Goal: Information Seeking & Learning: Learn about a topic

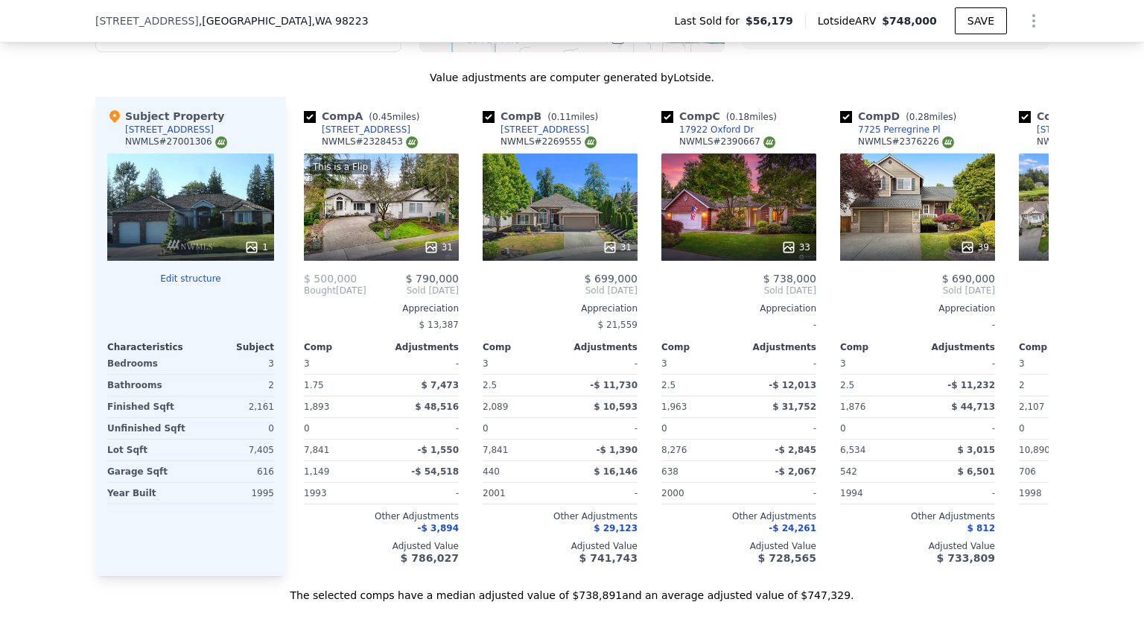
scroll to position [1507, 0]
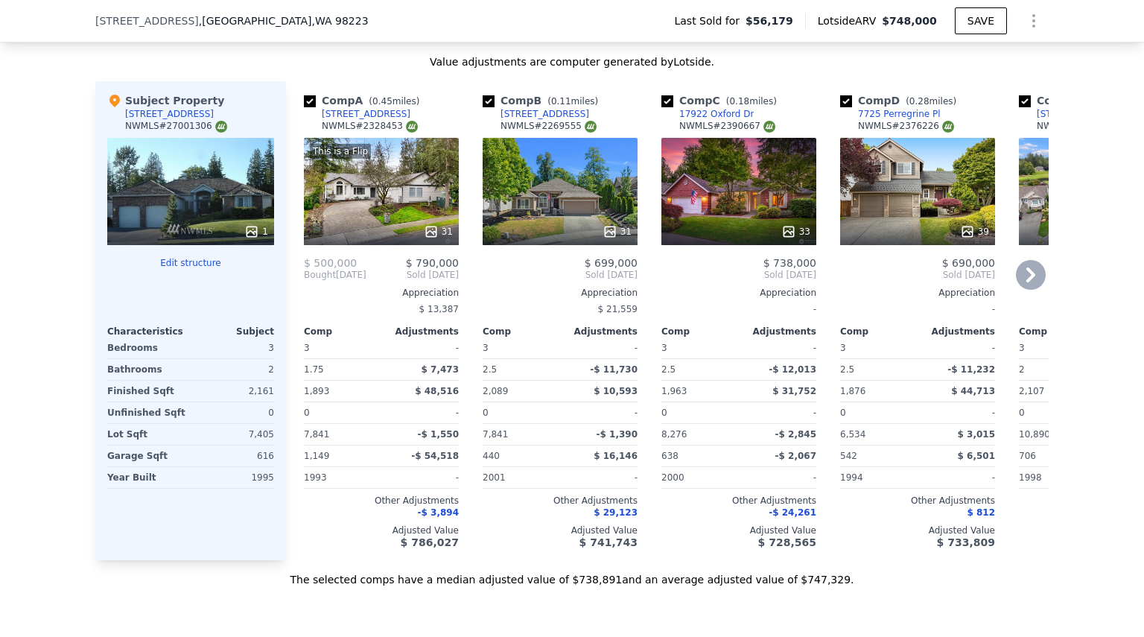
click at [1027, 290] on icon at bounding box center [1031, 275] width 30 height 30
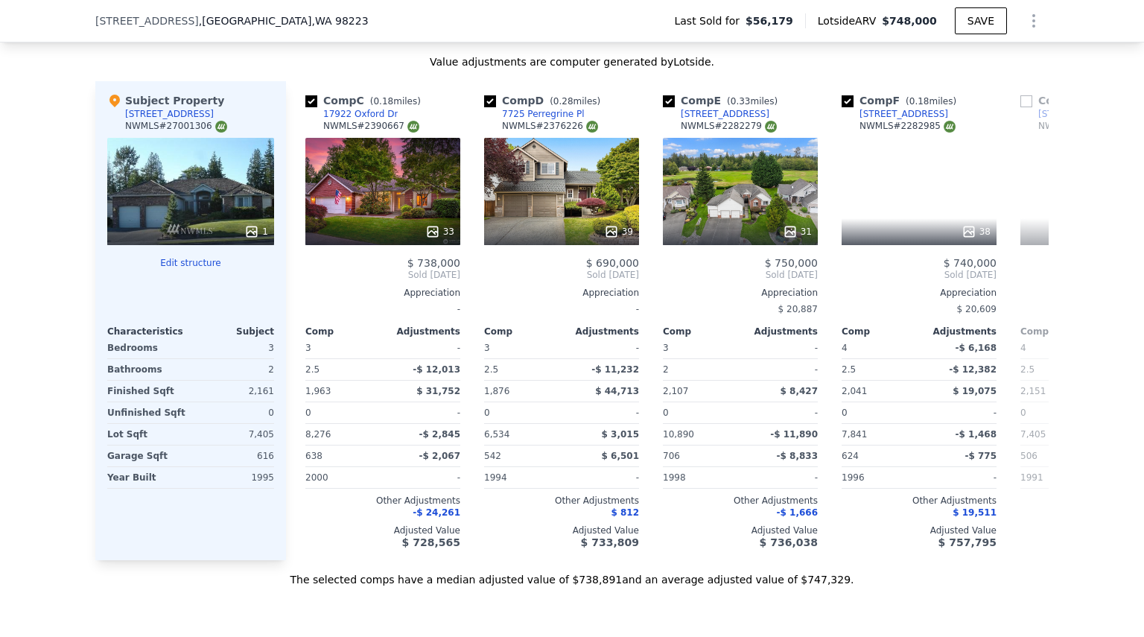
scroll to position [0, 357]
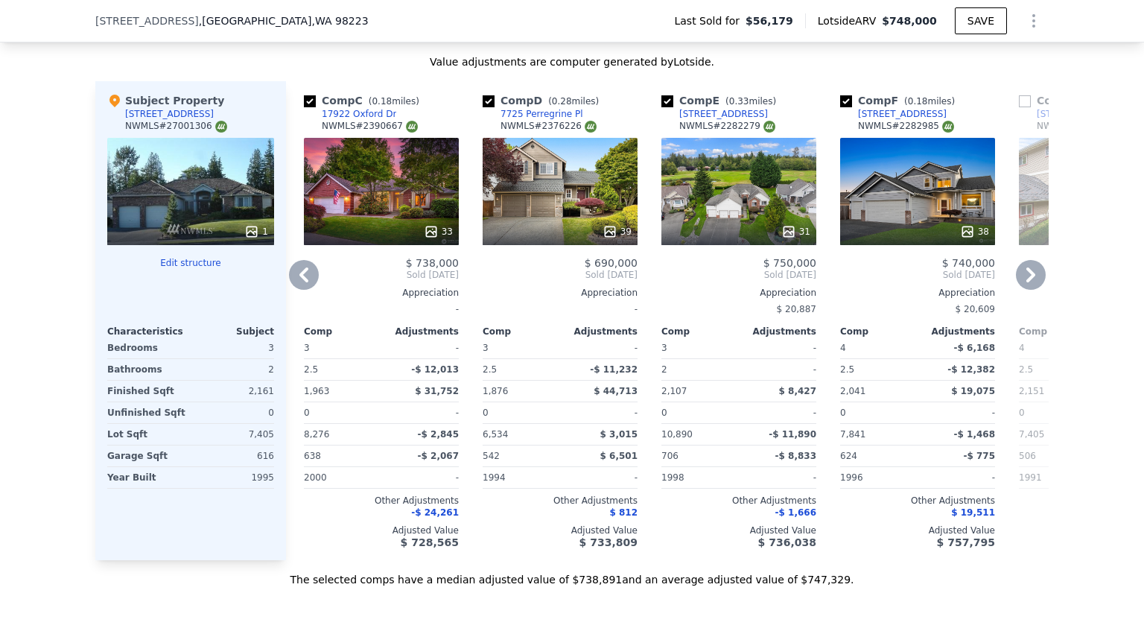
click at [1027, 290] on icon at bounding box center [1031, 275] width 30 height 30
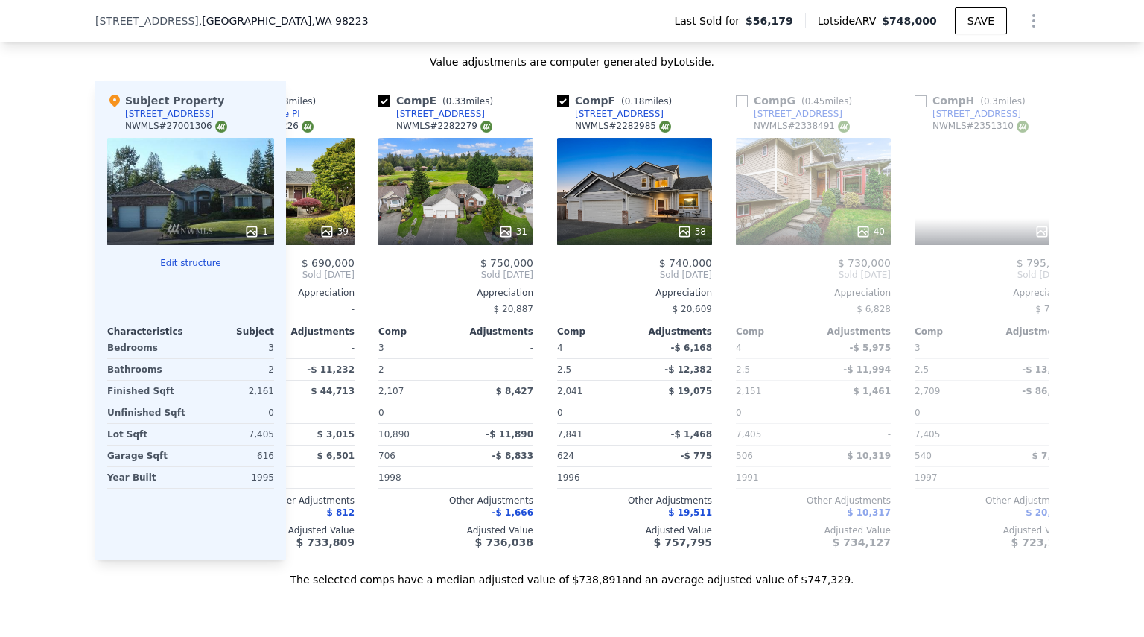
scroll to position [0, 715]
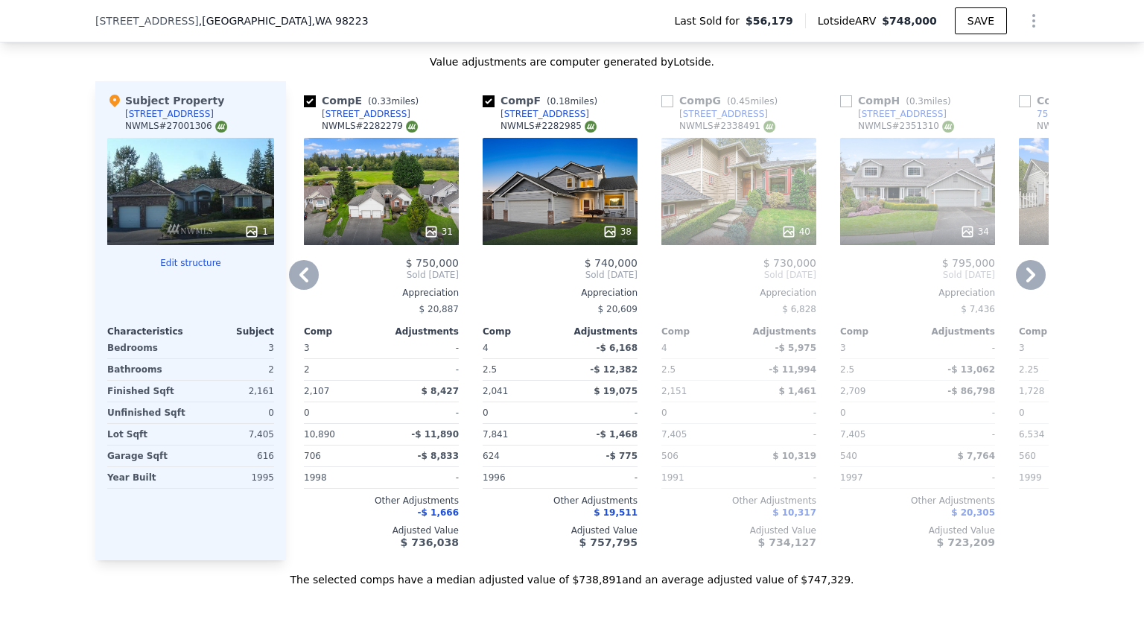
click at [1027, 290] on icon at bounding box center [1031, 275] width 30 height 30
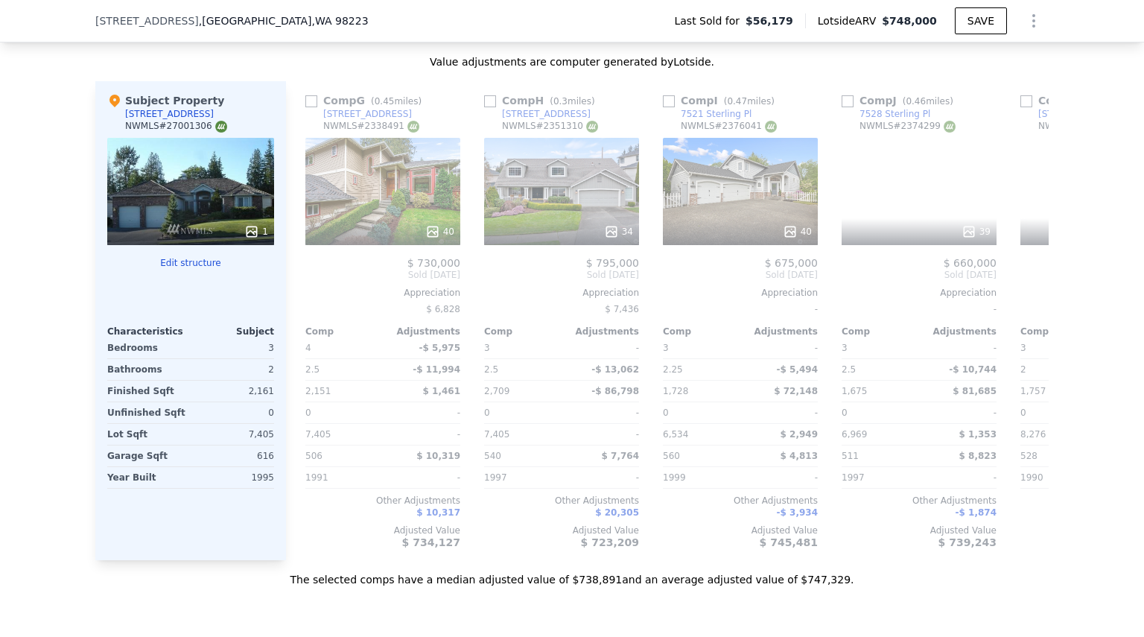
scroll to position [0, 1072]
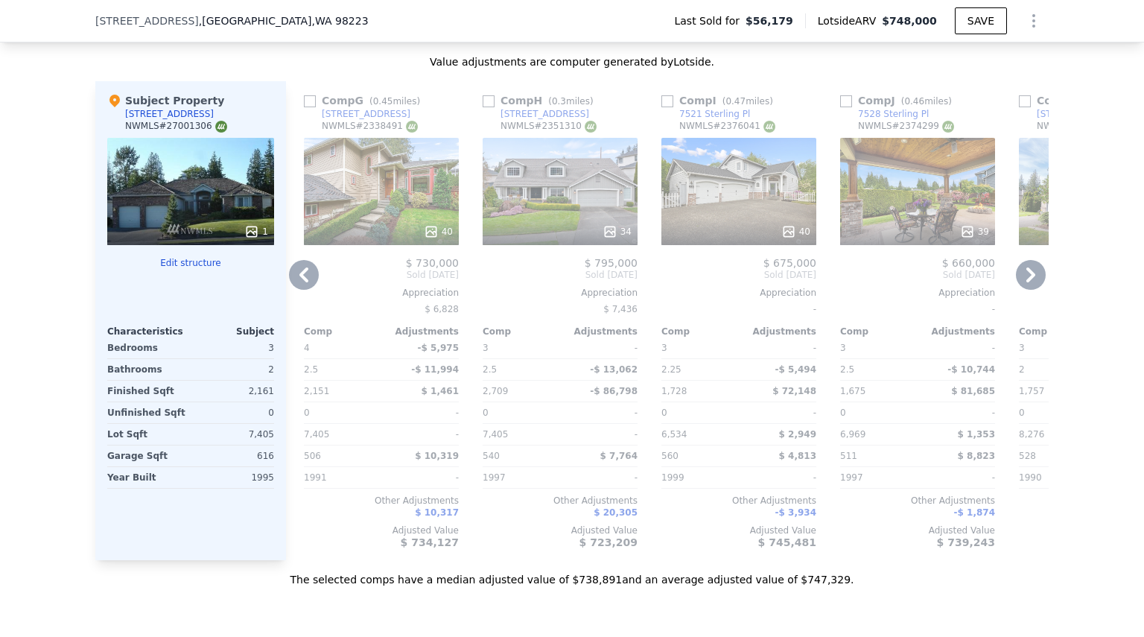
click at [305, 290] on icon at bounding box center [304, 275] width 30 height 30
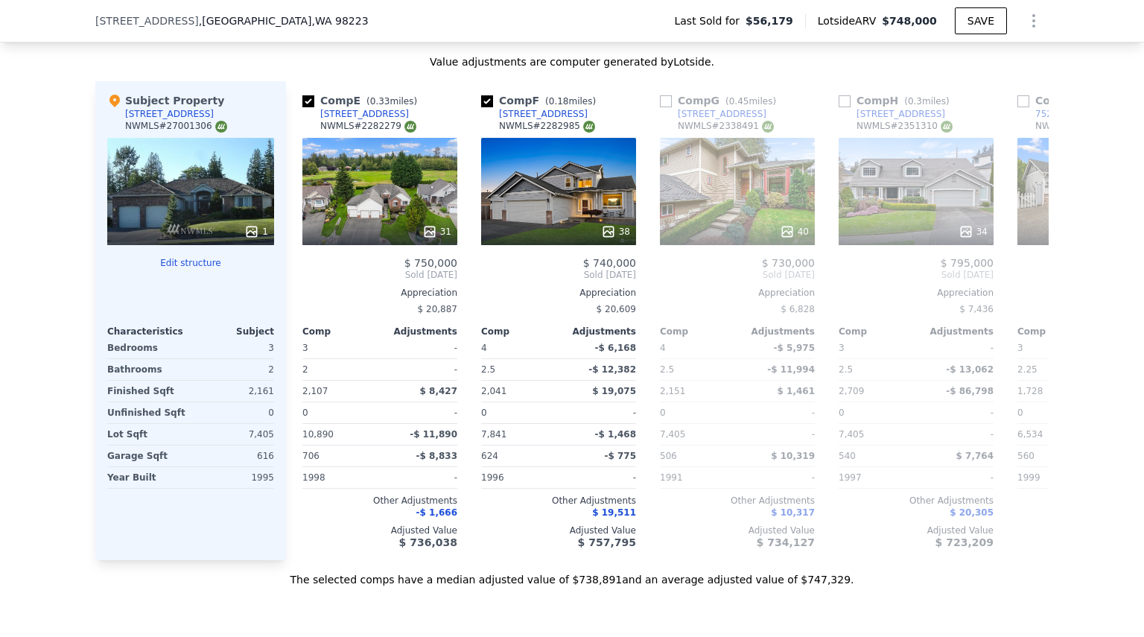
scroll to position [0, 715]
click at [305, 290] on icon at bounding box center [304, 275] width 30 height 30
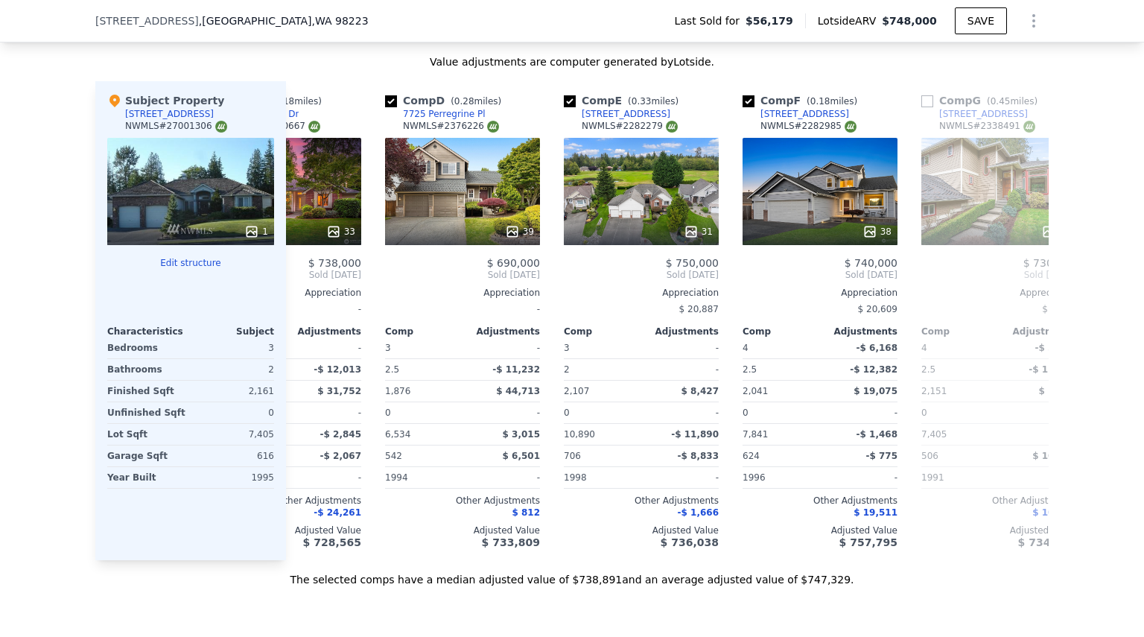
scroll to position [0, 357]
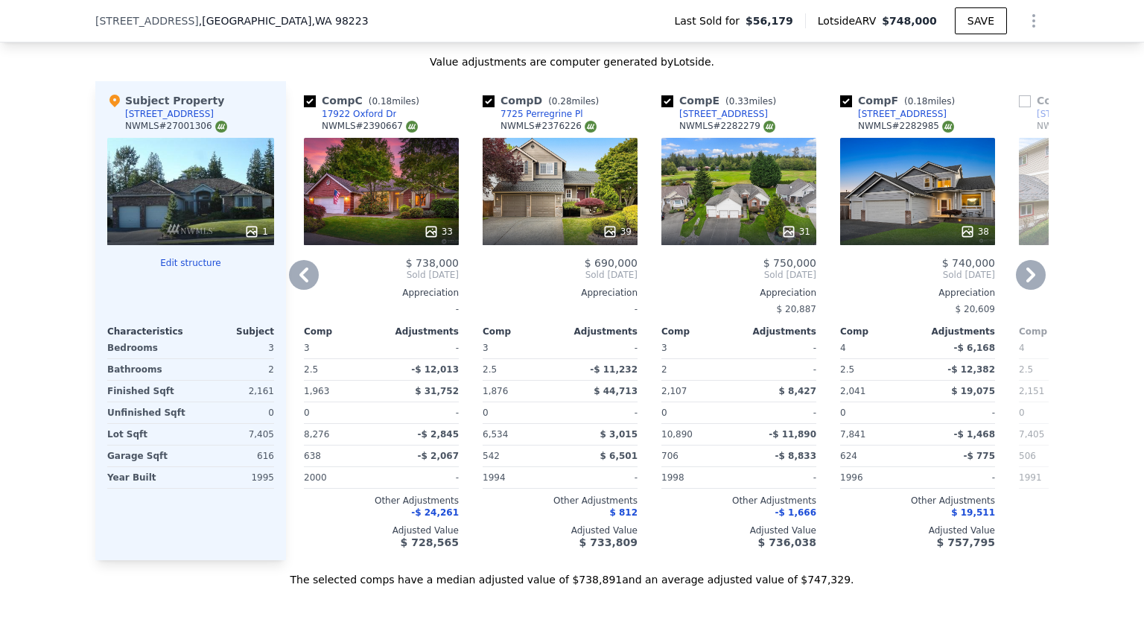
click at [305, 290] on icon at bounding box center [304, 275] width 30 height 30
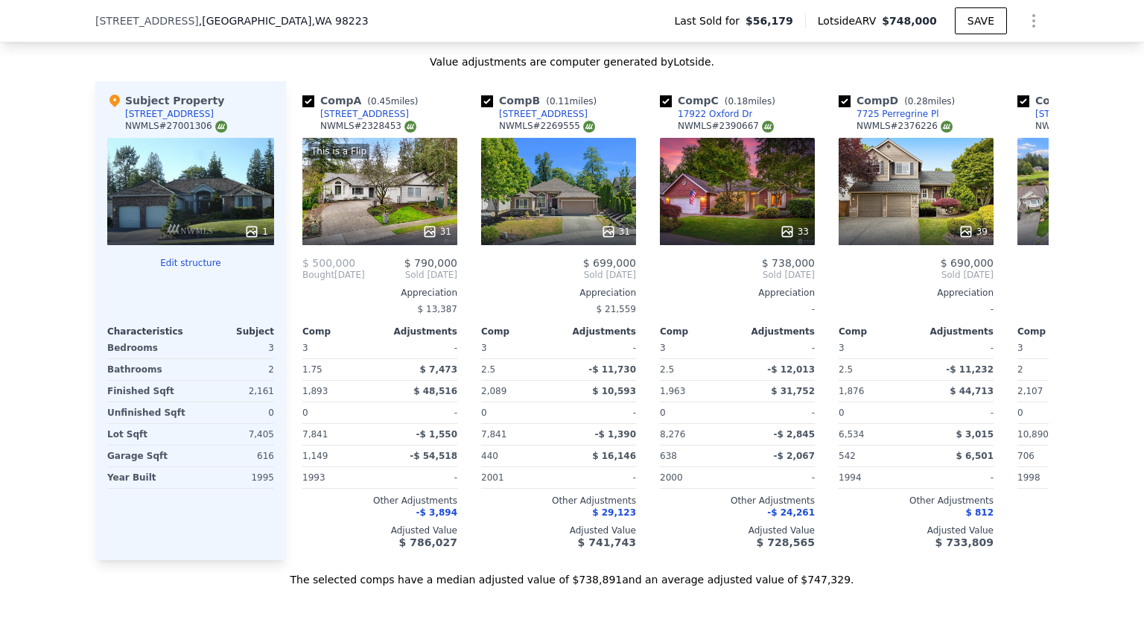
scroll to position [0, 0]
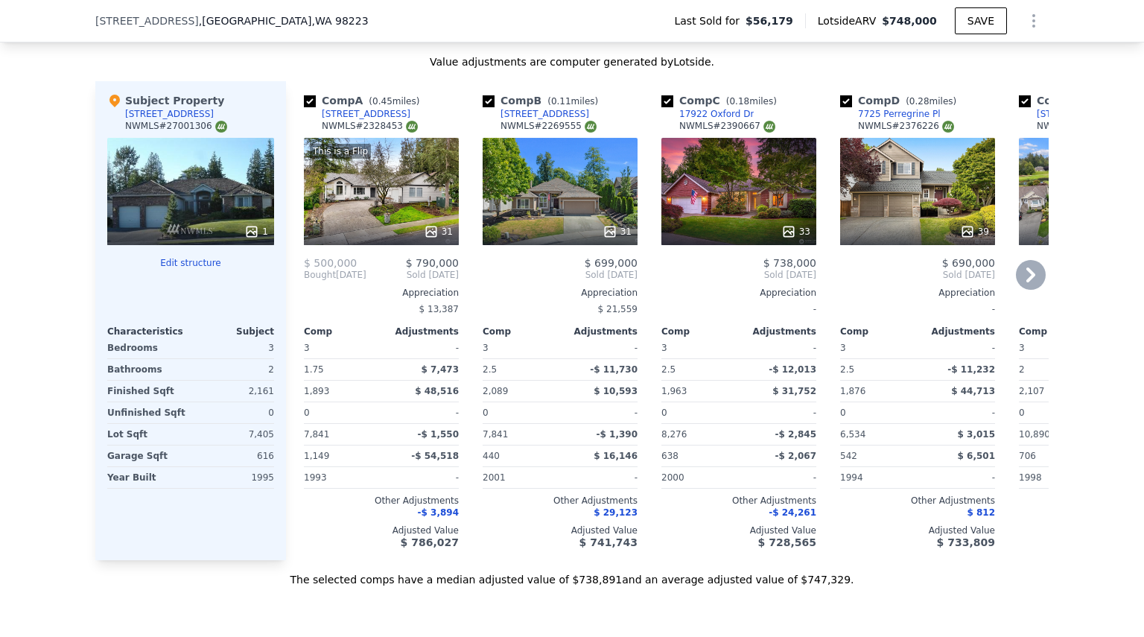
click at [305, 281] on span "Bought" at bounding box center [320, 275] width 32 height 12
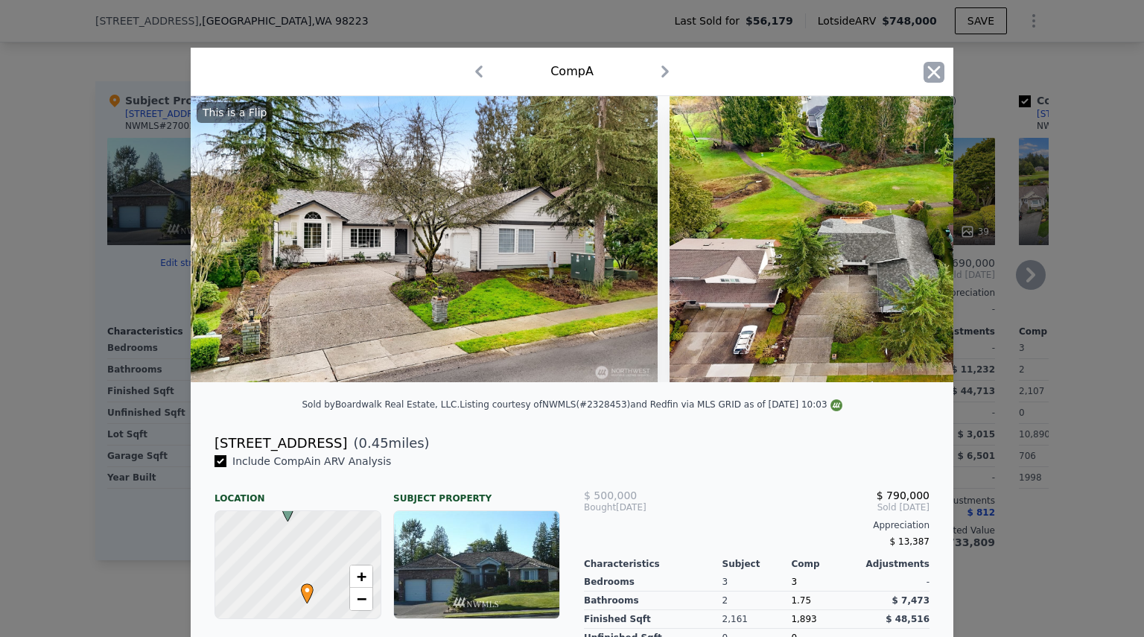
click at [931, 68] on icon "button" at bounding box center [933, 72] width 21 height 21
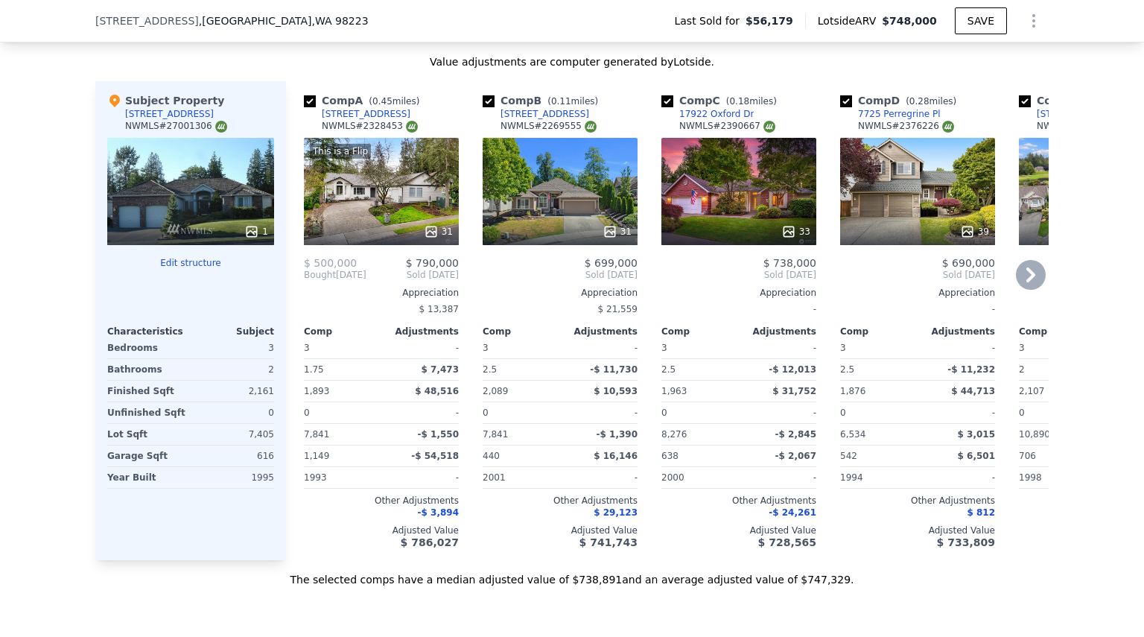
click at [363, 217] on div "This is a Flip 31" at bounding box center [381, 191] width 155 height 107
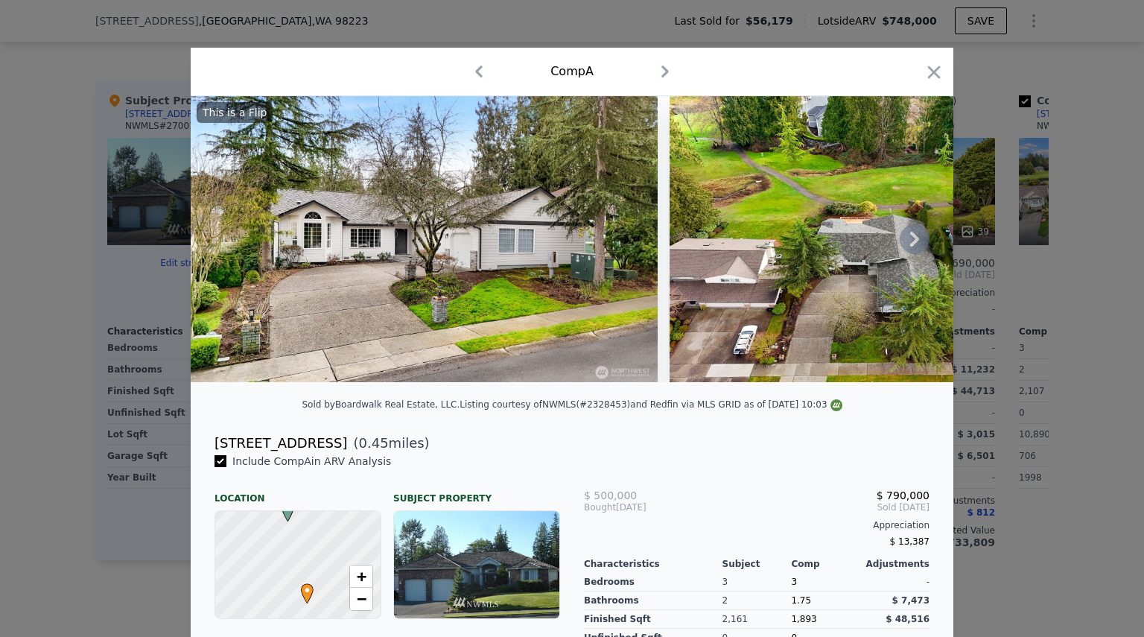
click at [915, 244] on icon at bounding box center [915, 239] width 30 height 30
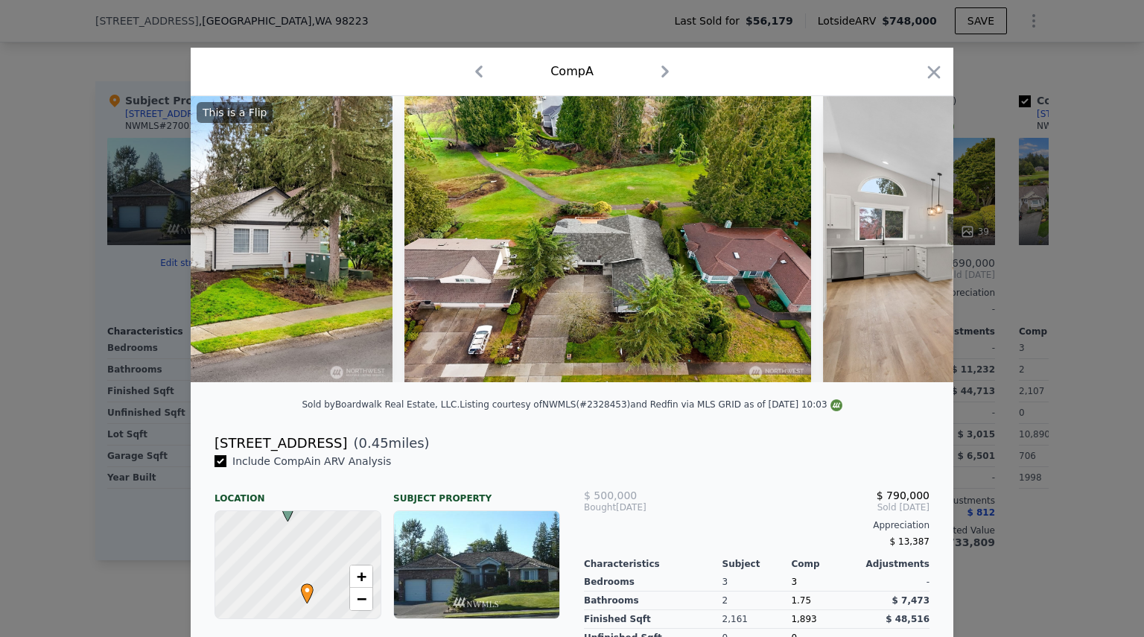
scroll to position [0, 357]
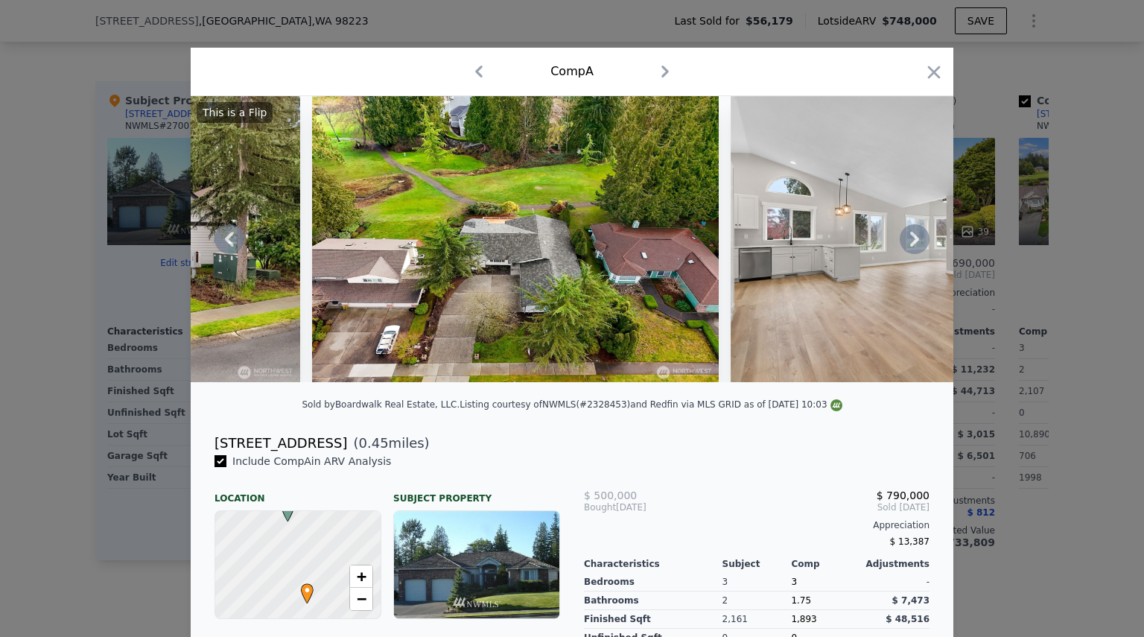
click at [915, 244] on icon at bounding box center [915, 239] width 30 height 30
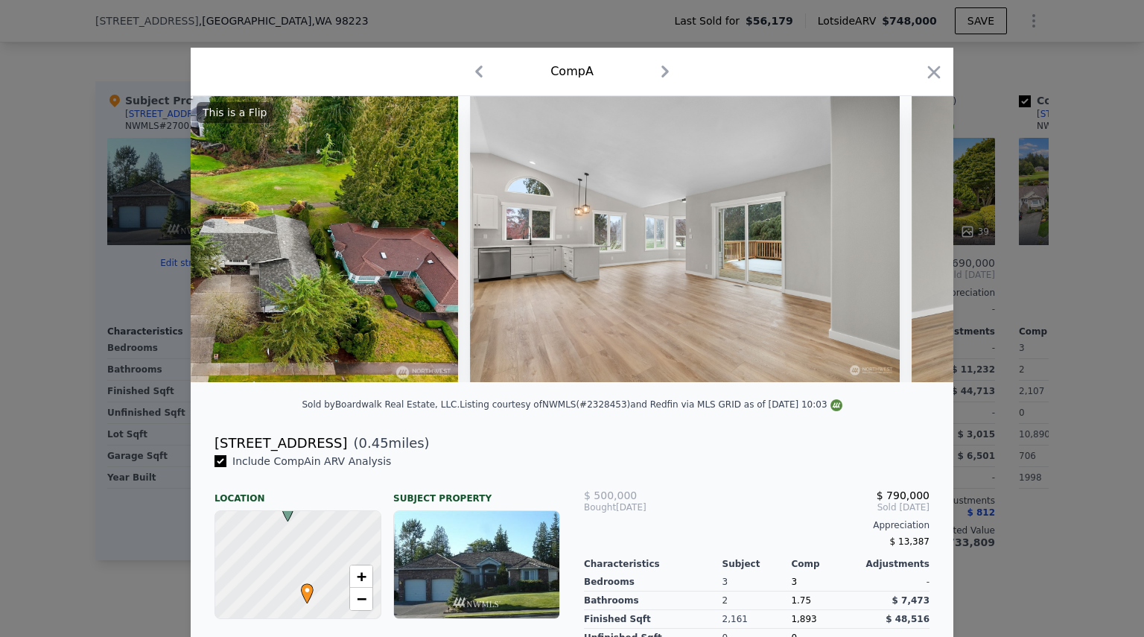
scroll to position [0, 715]
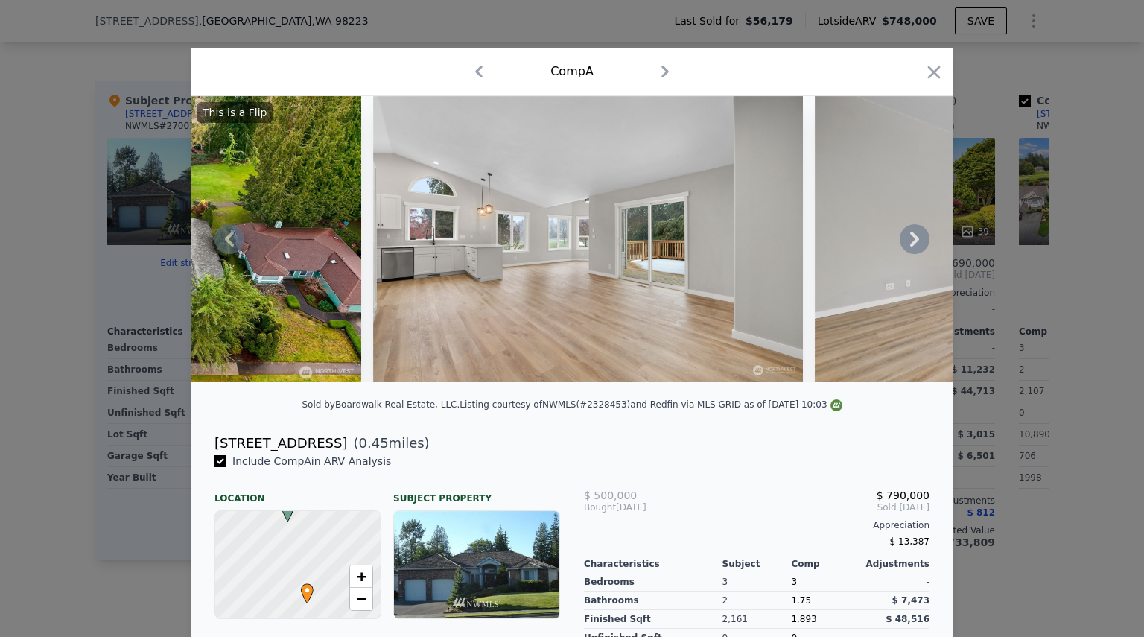
click at [905, 249] on icon at bounding box center [915, 239] width 30 height 30
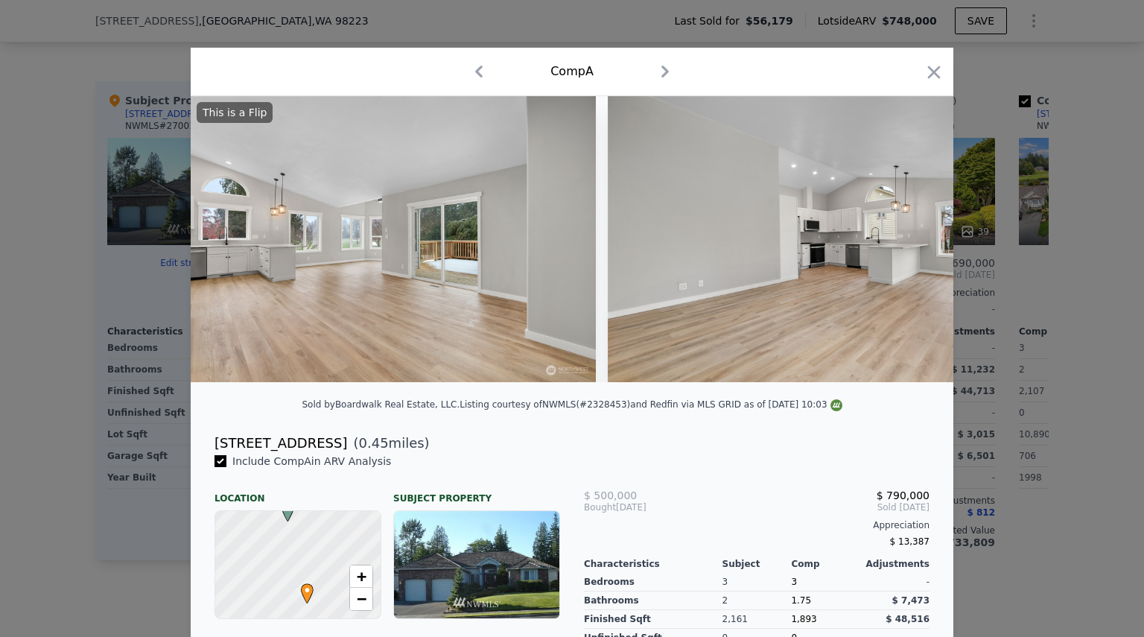
scroll to position [0, 1072]
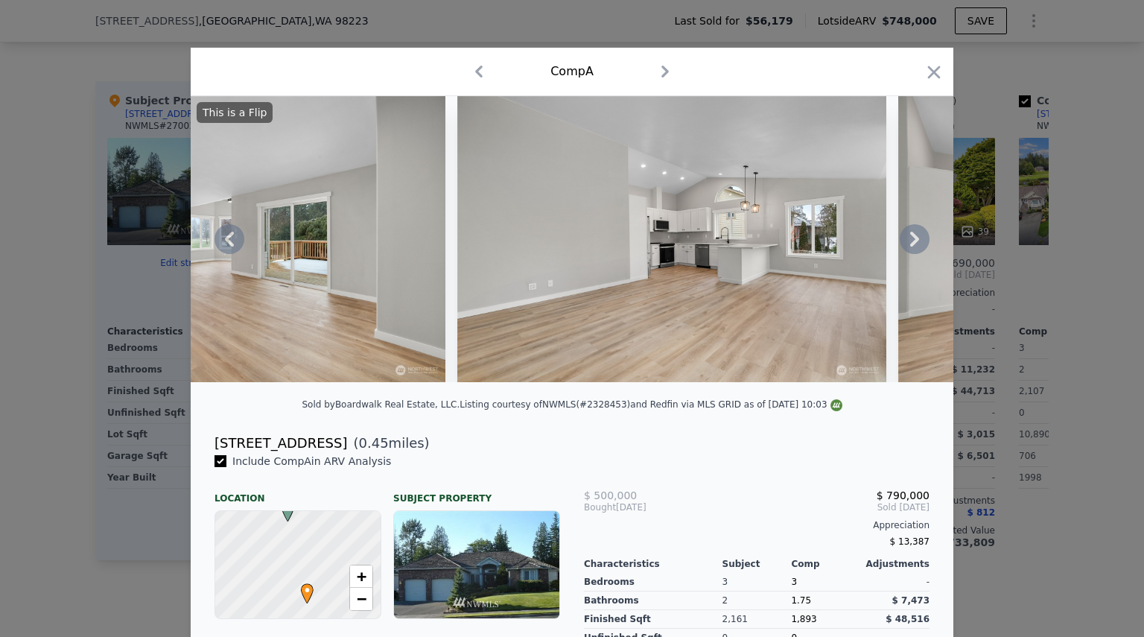
click at [905, 248] on icon at bounding box center [915, 239] width 30 height 30
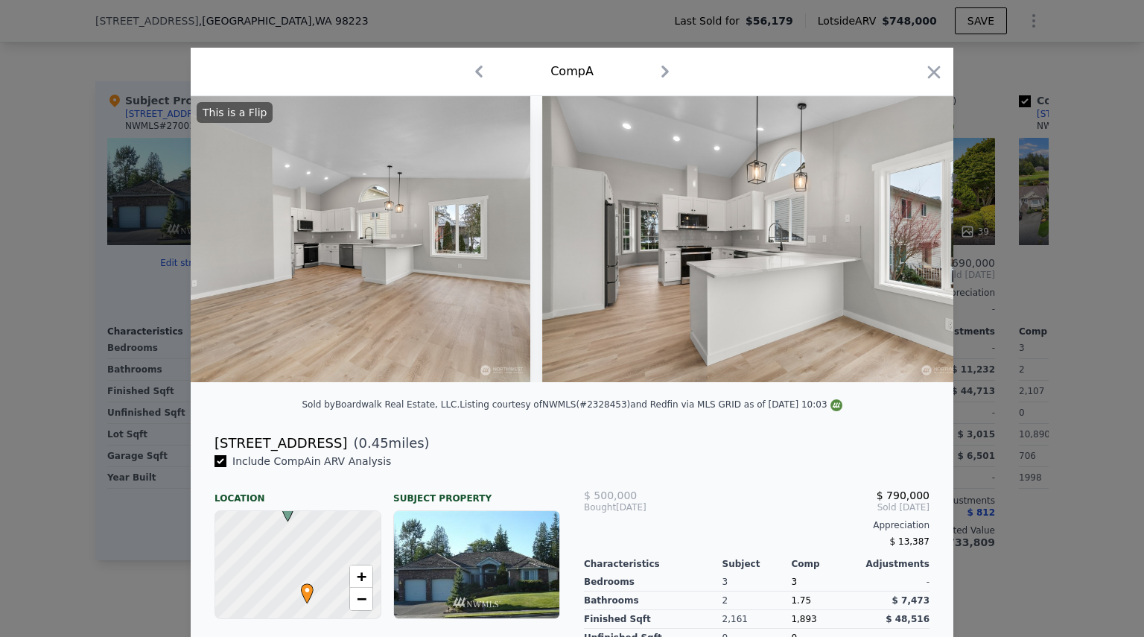
scroll to position [0, 1430]
click at [910, 241] on icon at bounding box center [914, 239] width 9 height 15
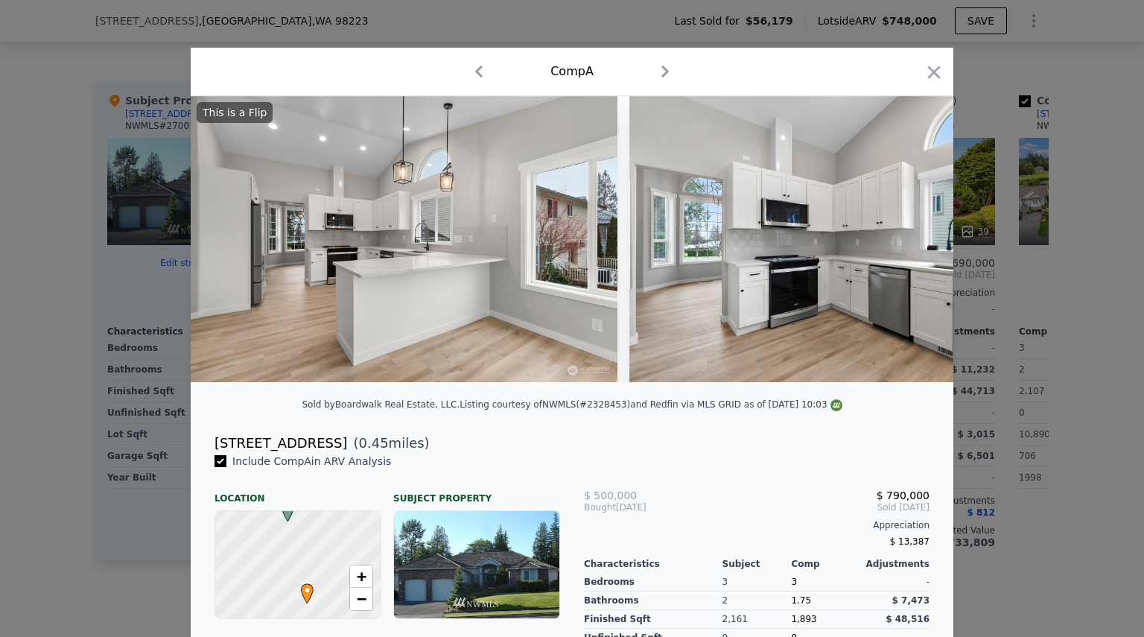
scroll to position [0, 1787]
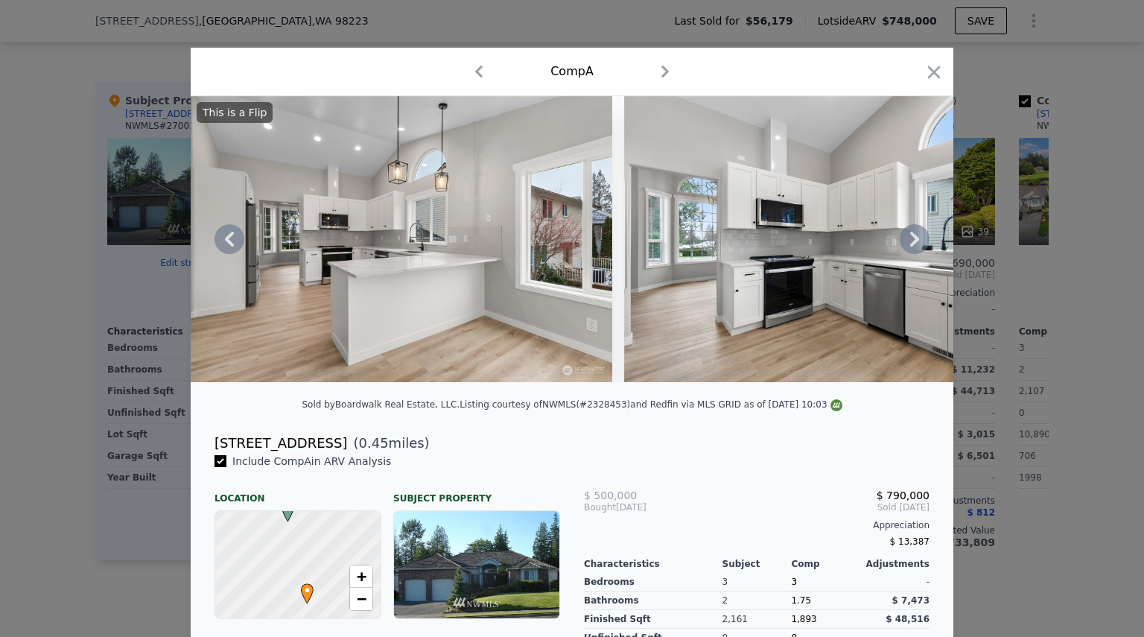
click at [904, 246] on icon at bounding box center [915, 239] width 30 height 30
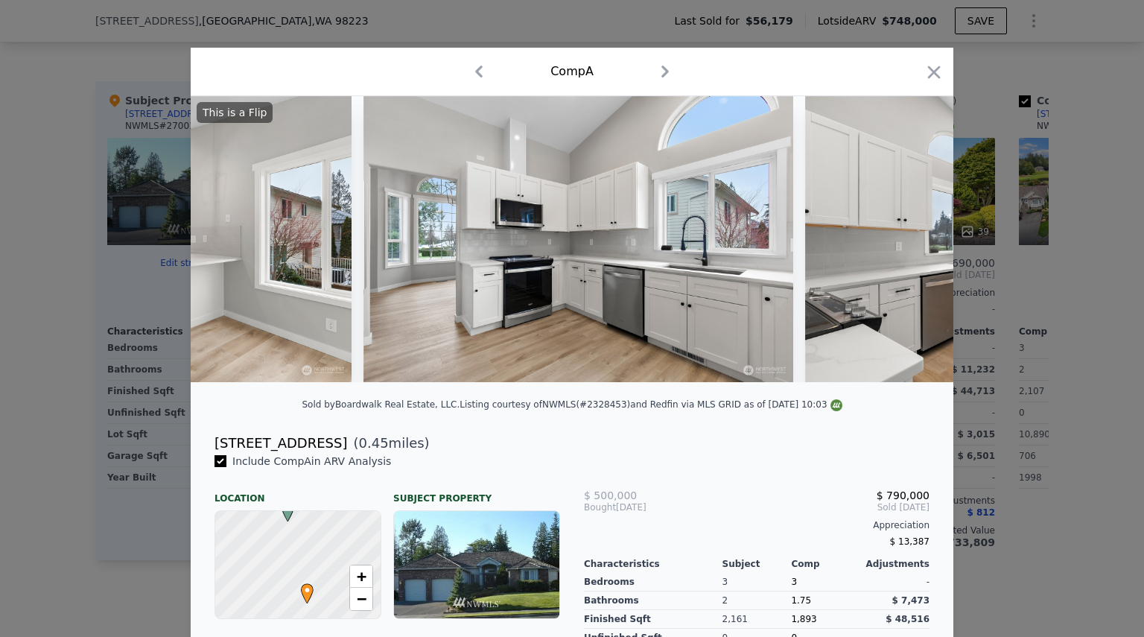
scroll to position [0, 2145]
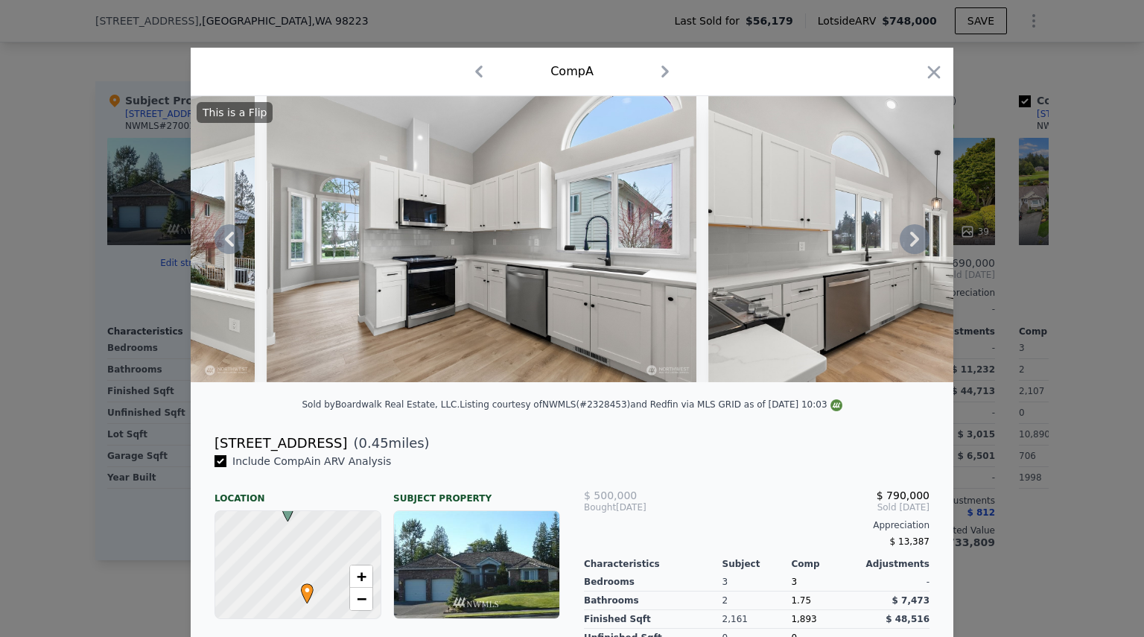
click at [904, 246] on icon at bounding box center [915, 239] width 30 height 30
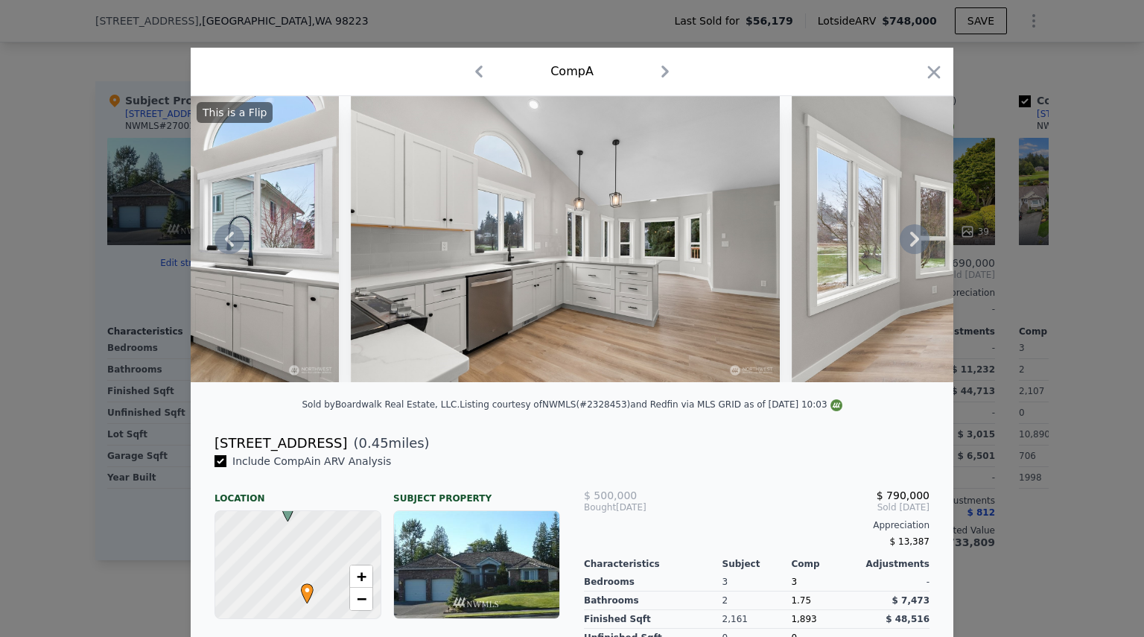
click at [911, 245] on icon at bounding box center [914, 239] width 9 height 15
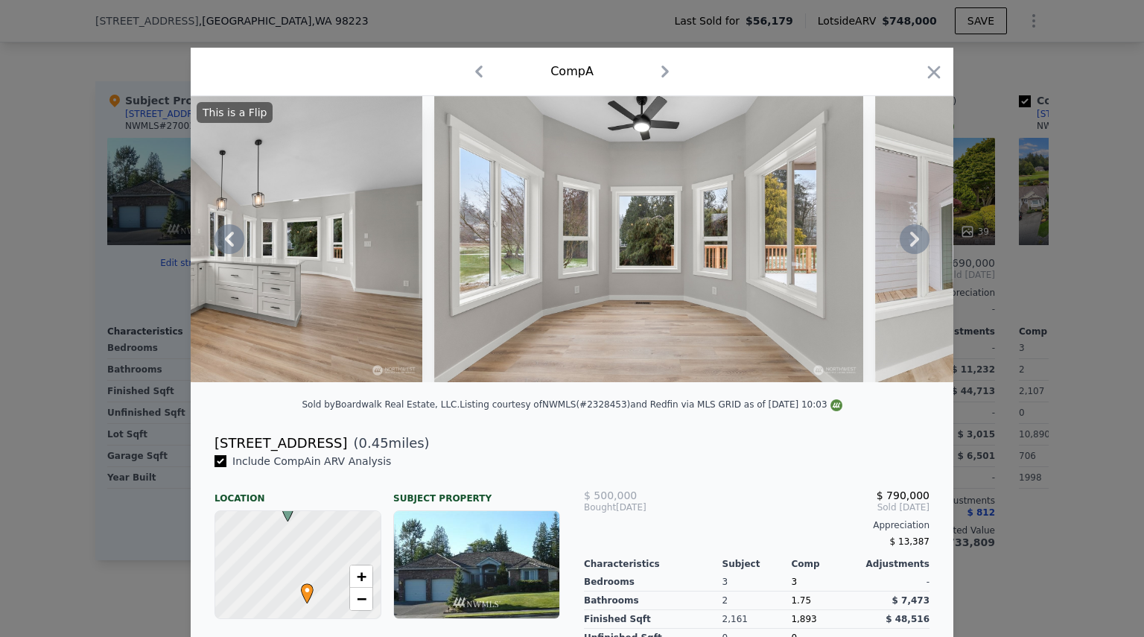
click at [911, 245] on icon at bounding box center [914, 239] width 9 height 15
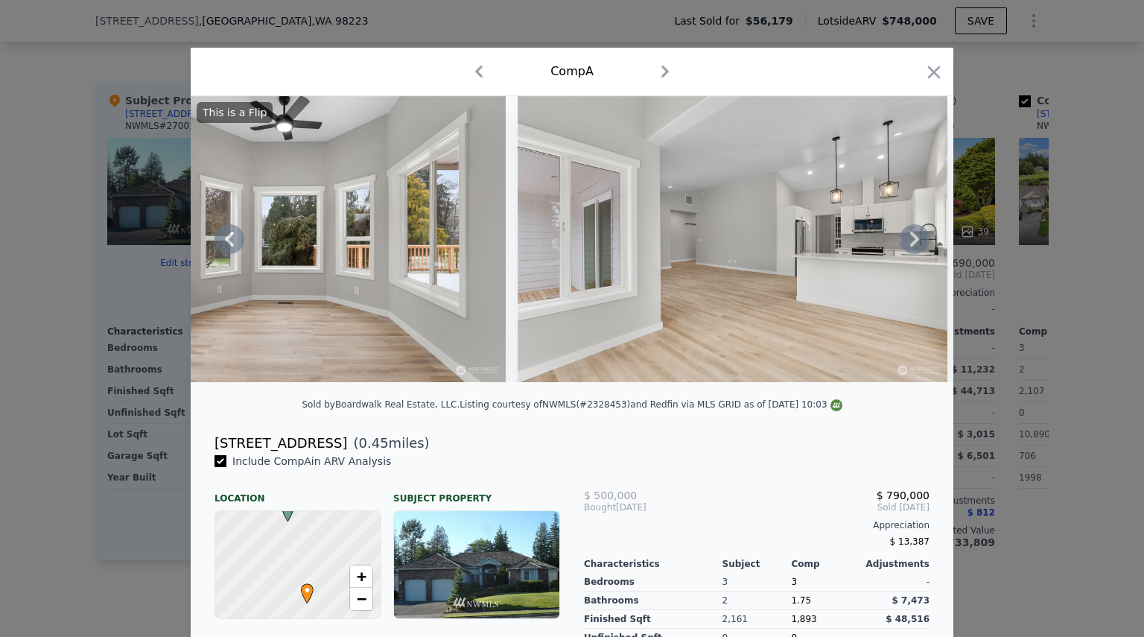
click at [911, 245] on icon at bounding box center [914, 239] width 9 height 15
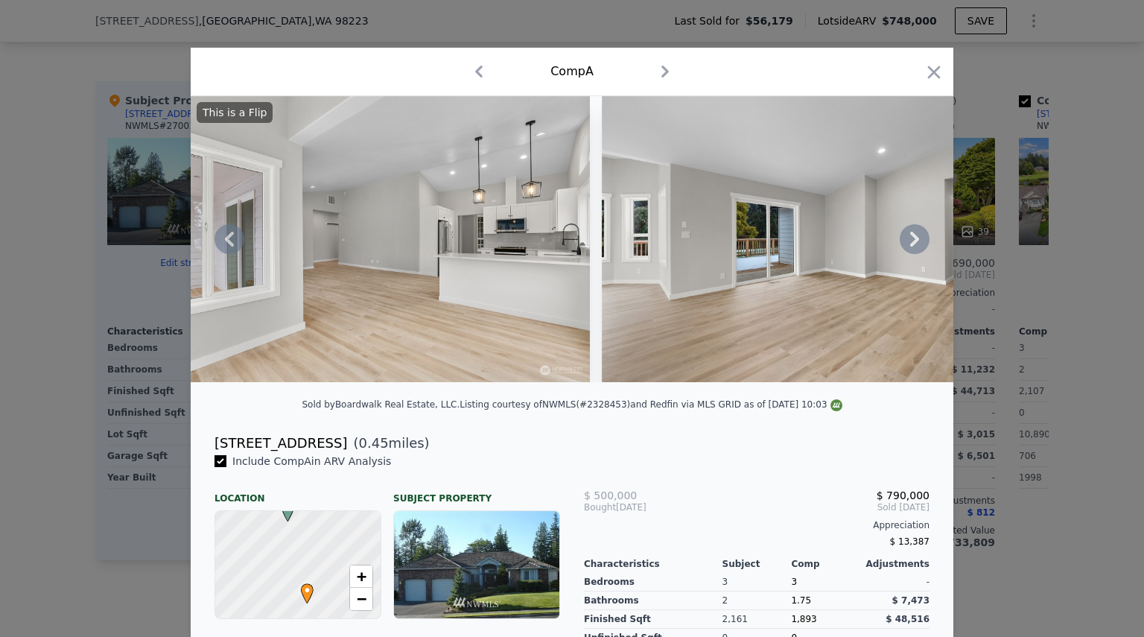
click at [911, 245] on icon at bounding box center [914, 239] width 9 height 15
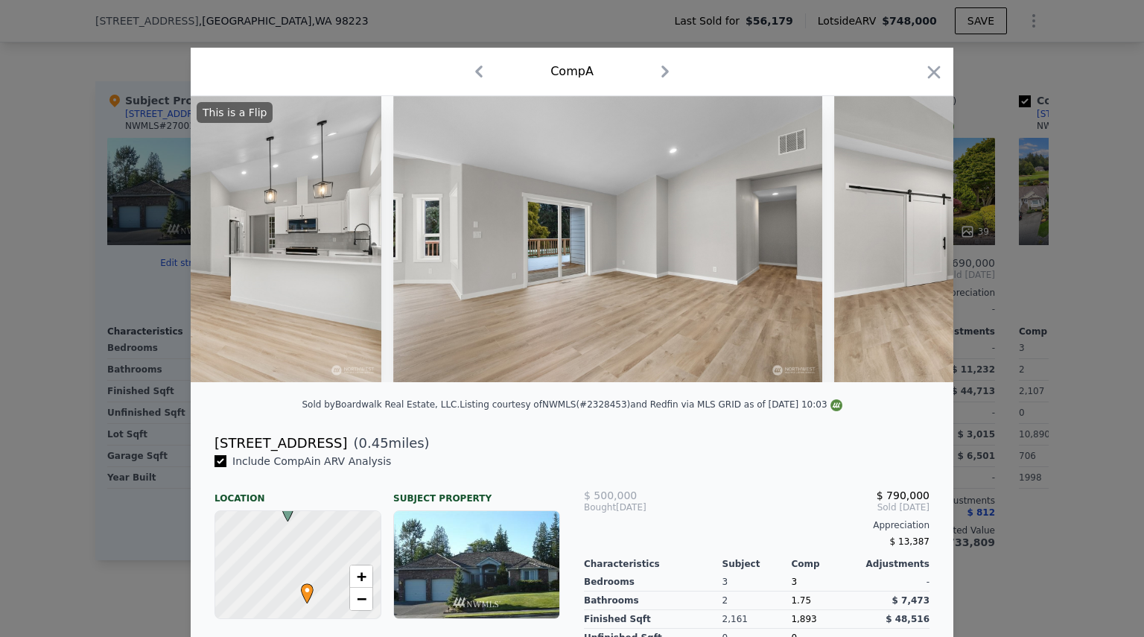
scroll to position [0, 3932]
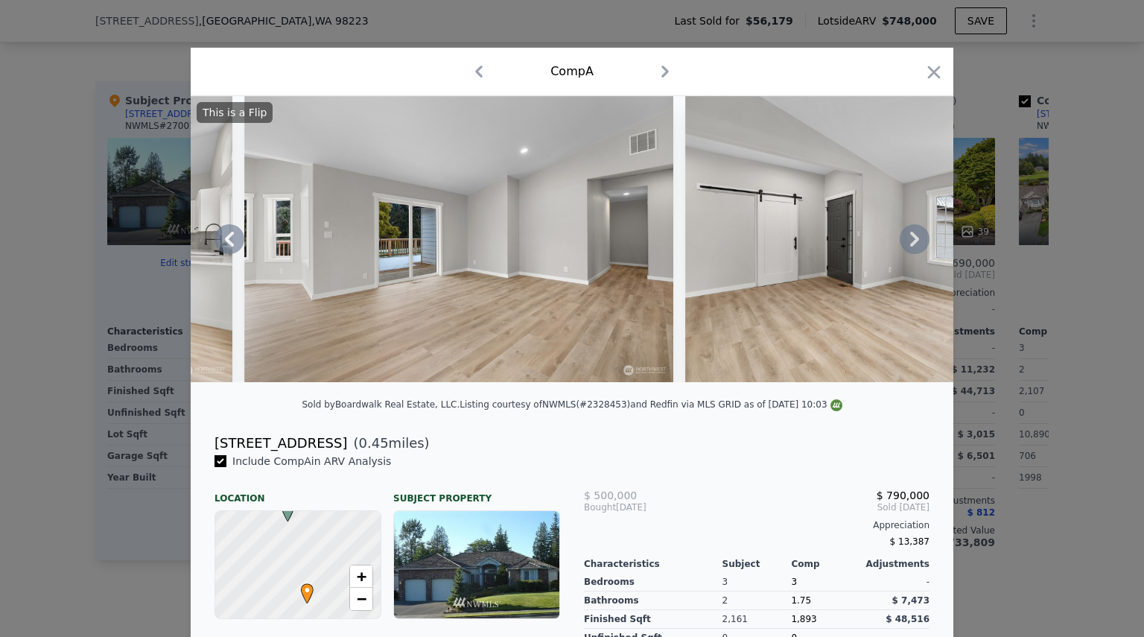
click at [908, 244] on icon at bounding box center [915, 239] width 30 height 30
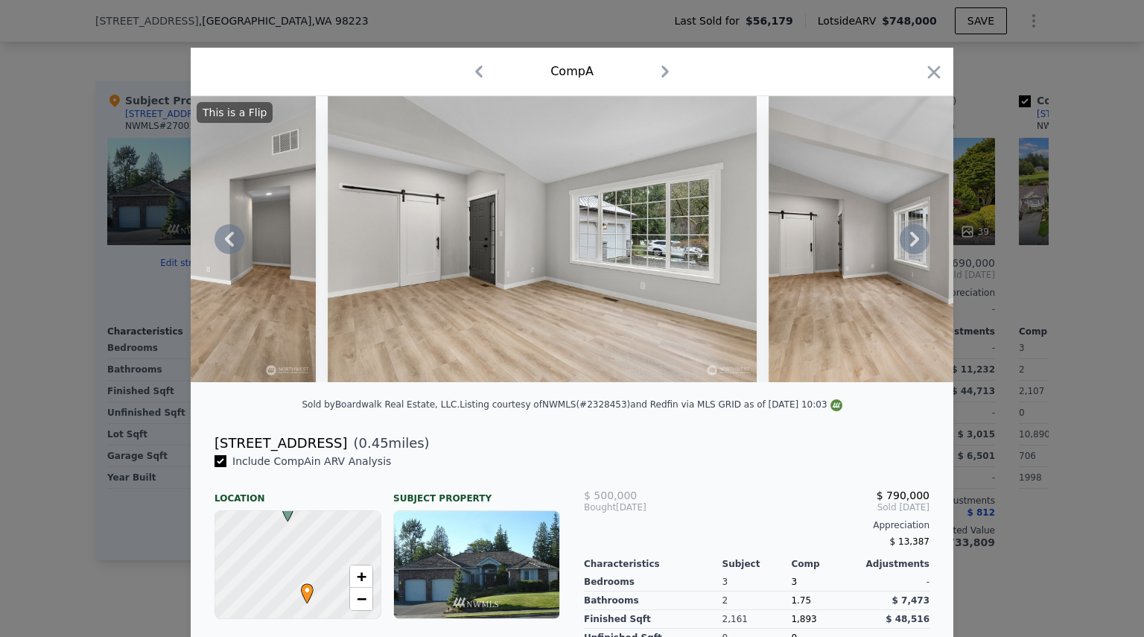
click at [908, 244] on icon at bounding box center [915, 239] width 30 height 30
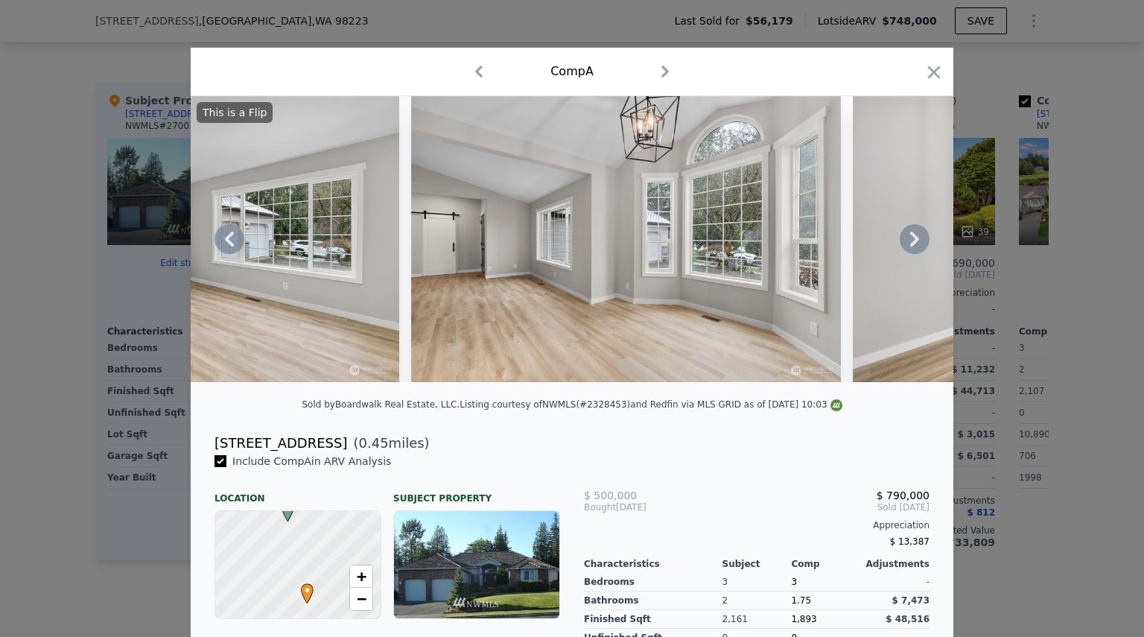
click at [908, 244] on icon at bounding box center [915, 239] width 30 height 30
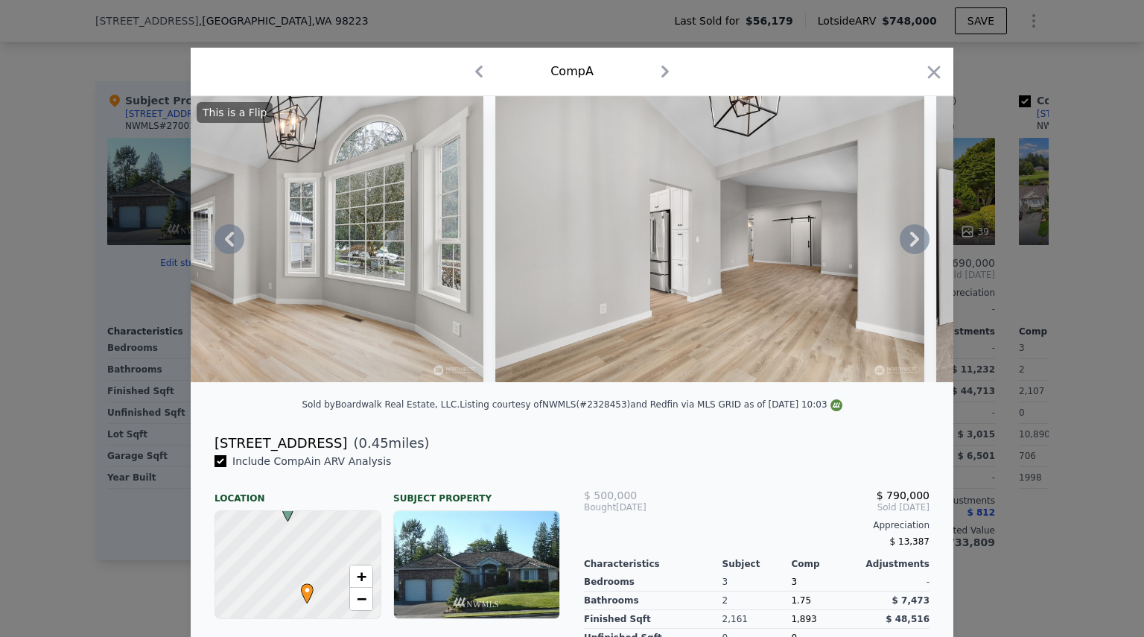
click at [908, 244] on icon at bounding box center [915, 239] width 30 height 30
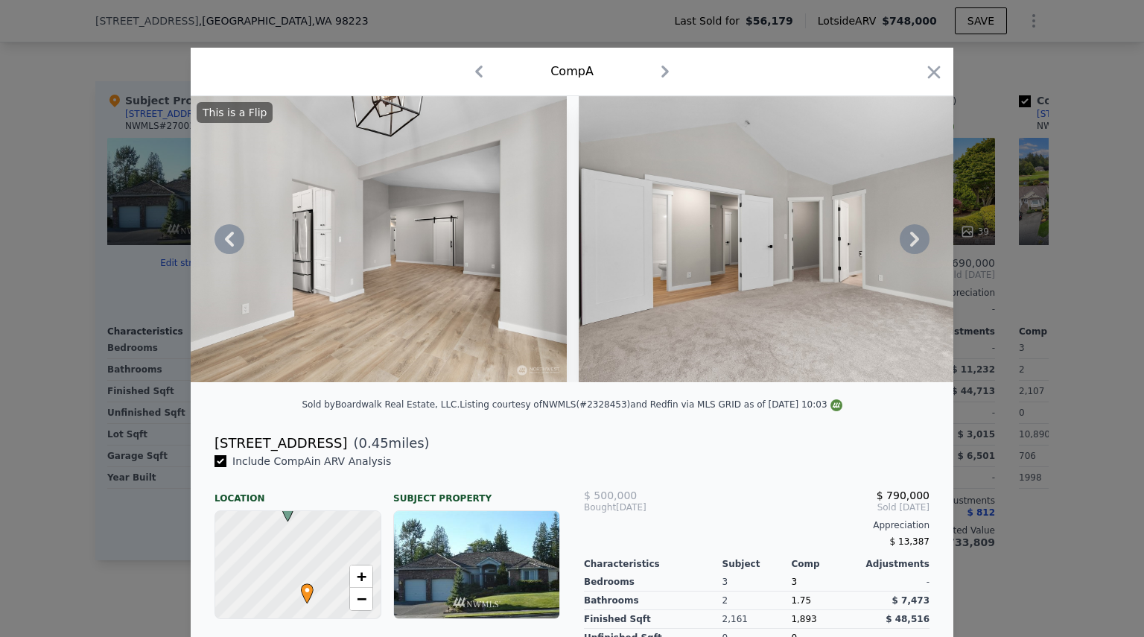
click at [908, 244] on icon at bounding box center [915, 239] width 30 height 30
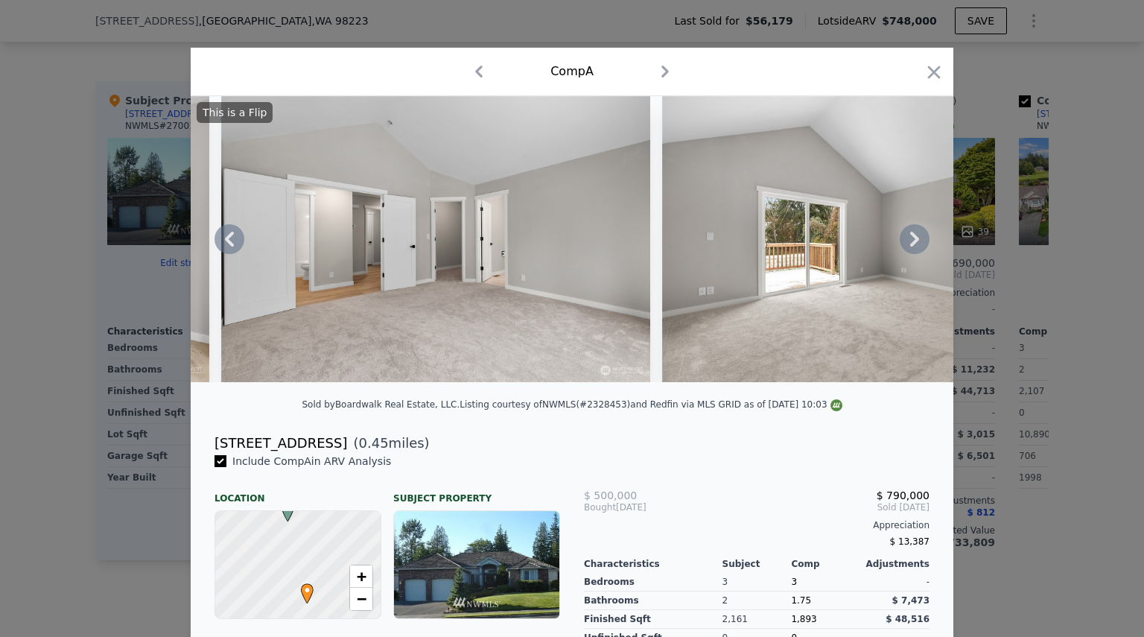
click at [908, 244] on icon at bounding box center [915, 239] width 30 height 30
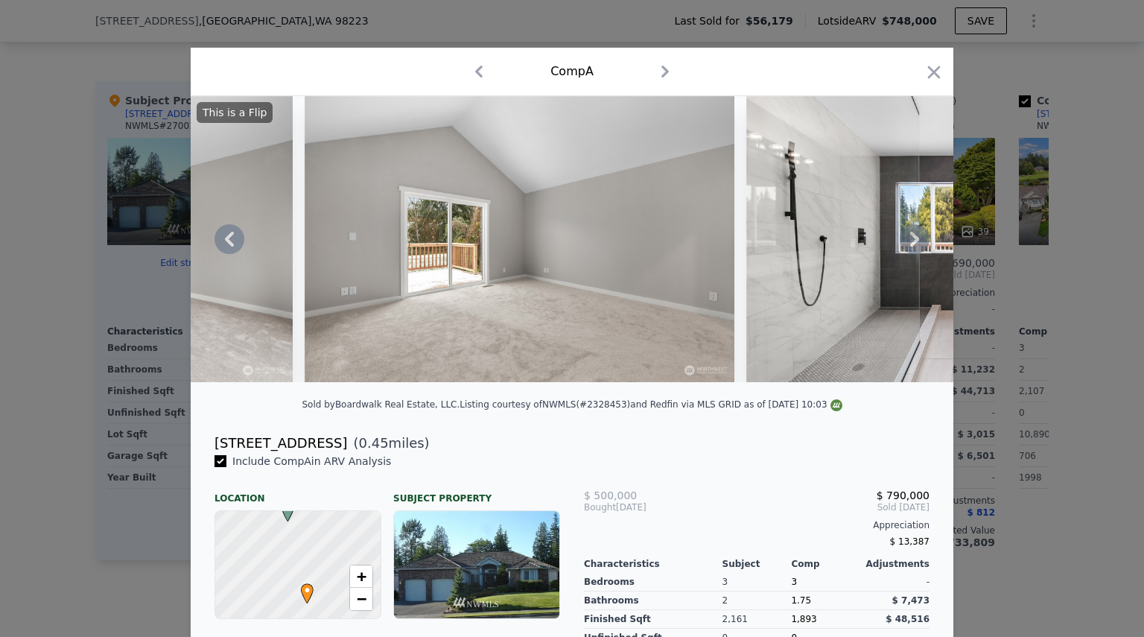
click at [908, 244] on icon at bounding box center [915, 239] width 30 height 30
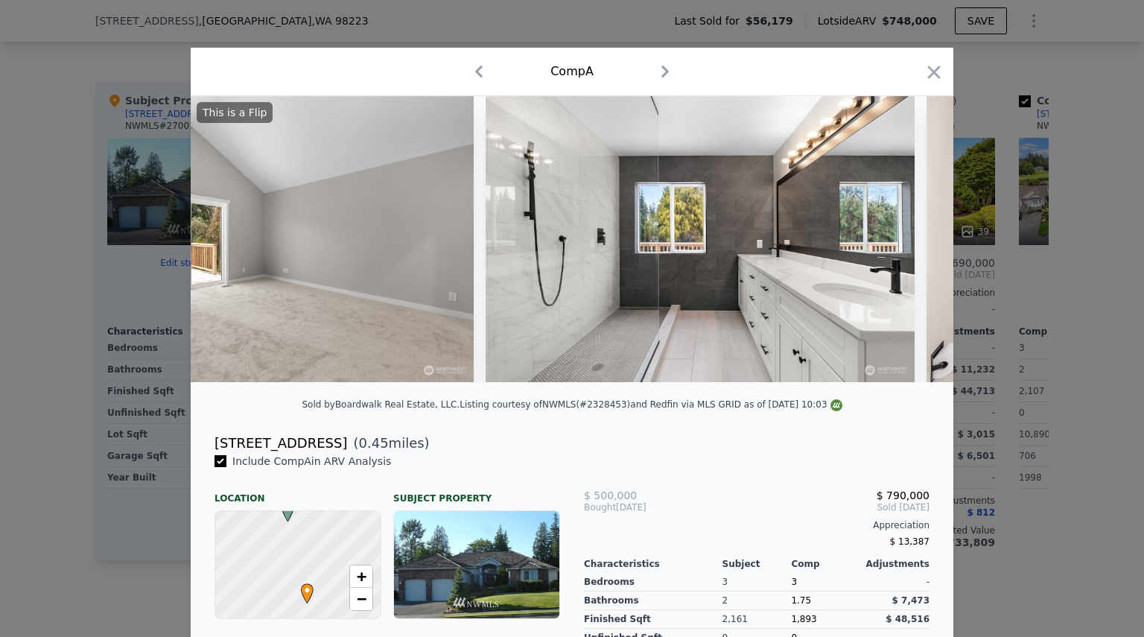
scroll to position [0, 6434]
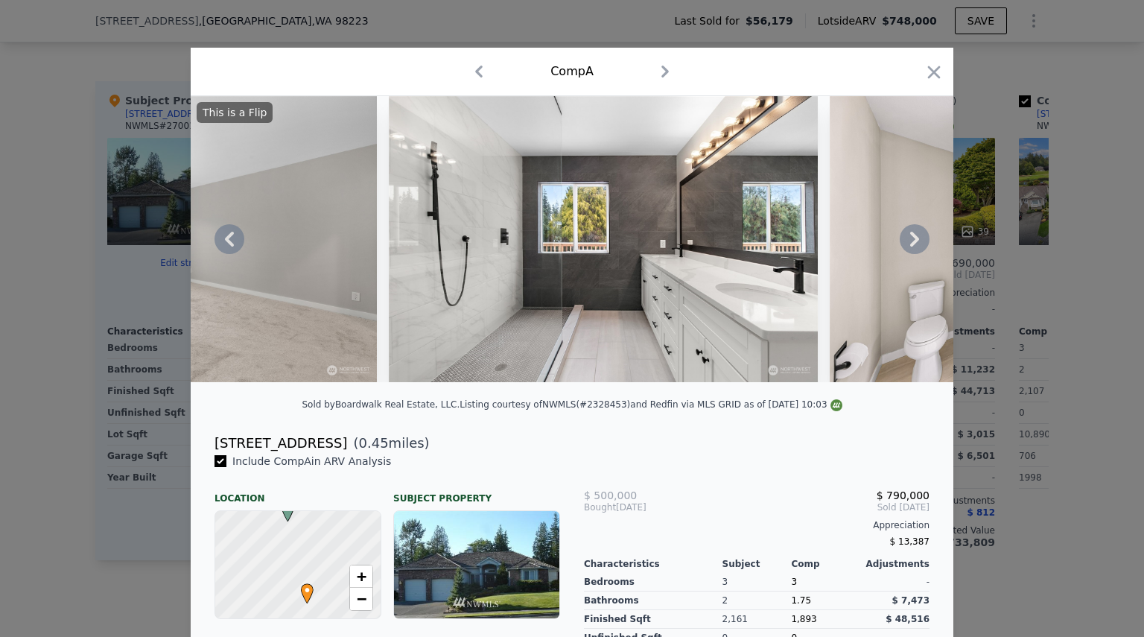
click at [908, 244] on icon at bounding box center [915, 239] width 30 height 30
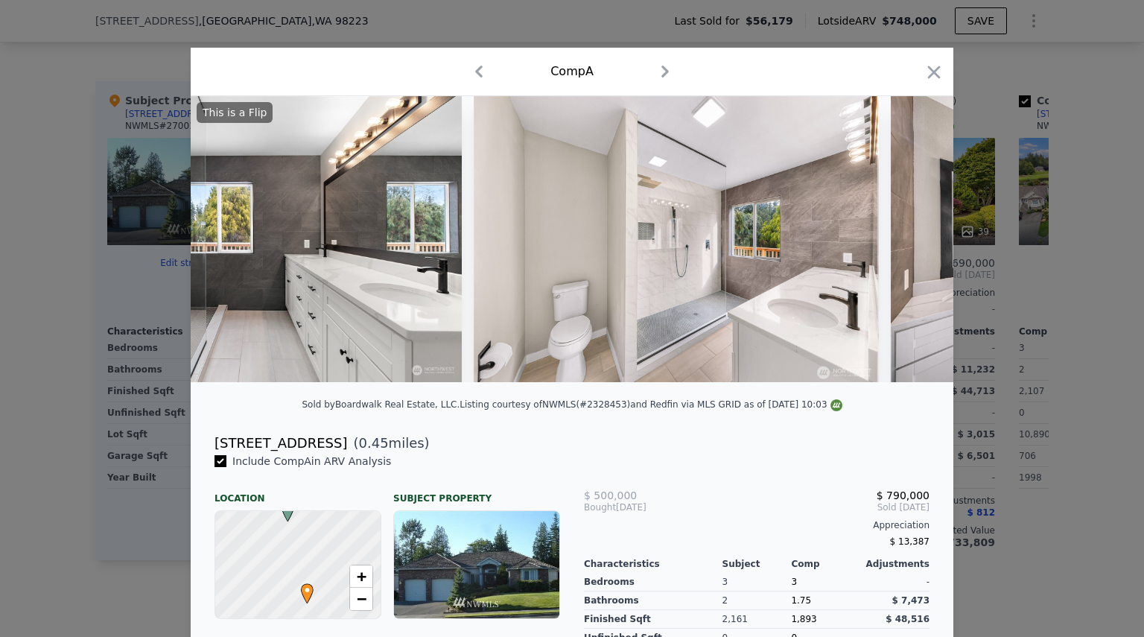
scroll to position [0, 6791]
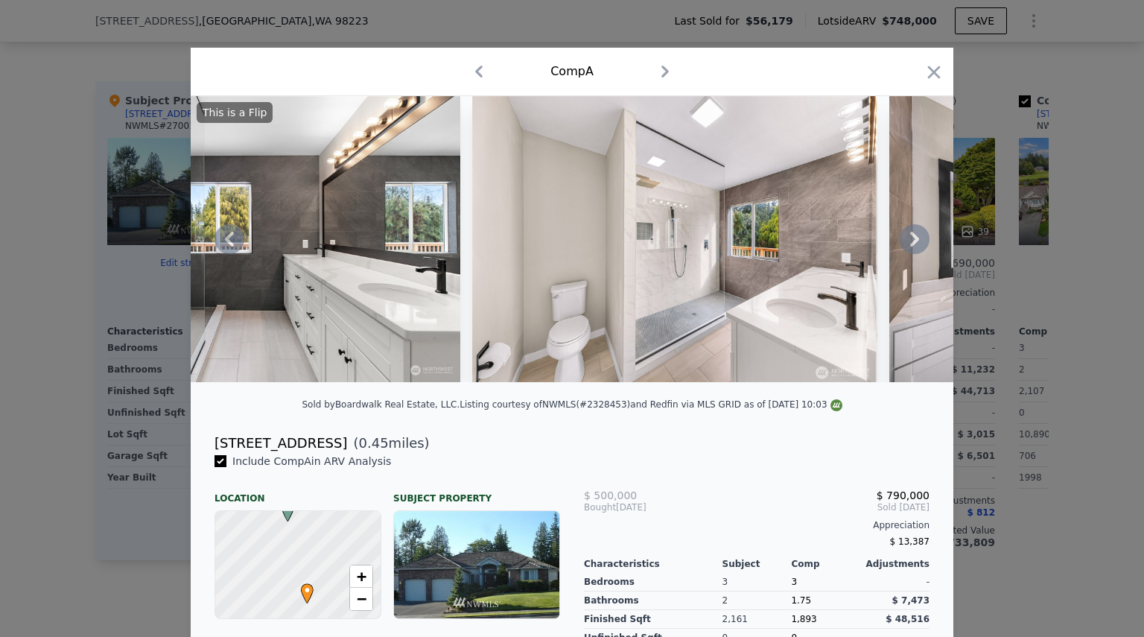
click at [908, 244] on icon at bounding box center [915, 239] width 30 height 30
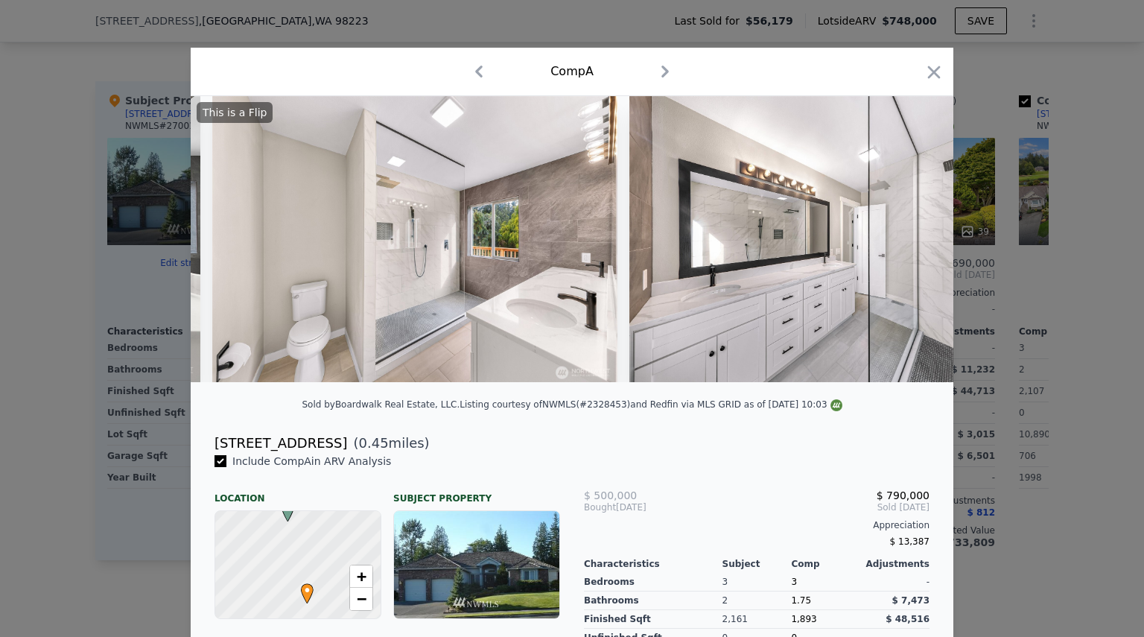
scroll to position [0, 7149]
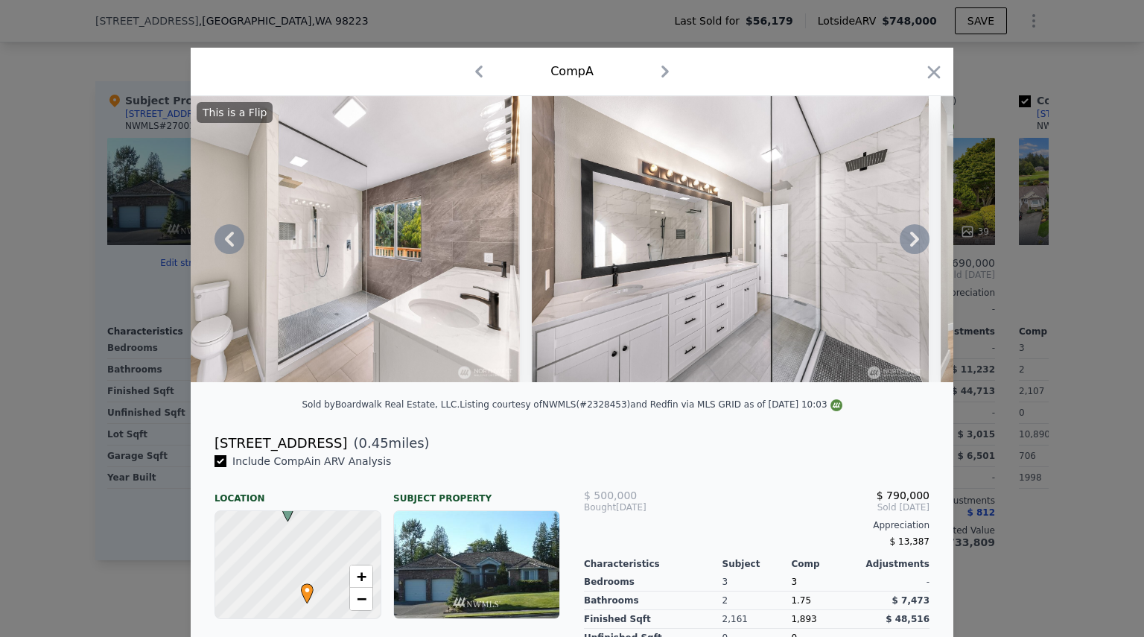
click at [908, 244] on icon at bounding box center [915, 239] width 30 height 30
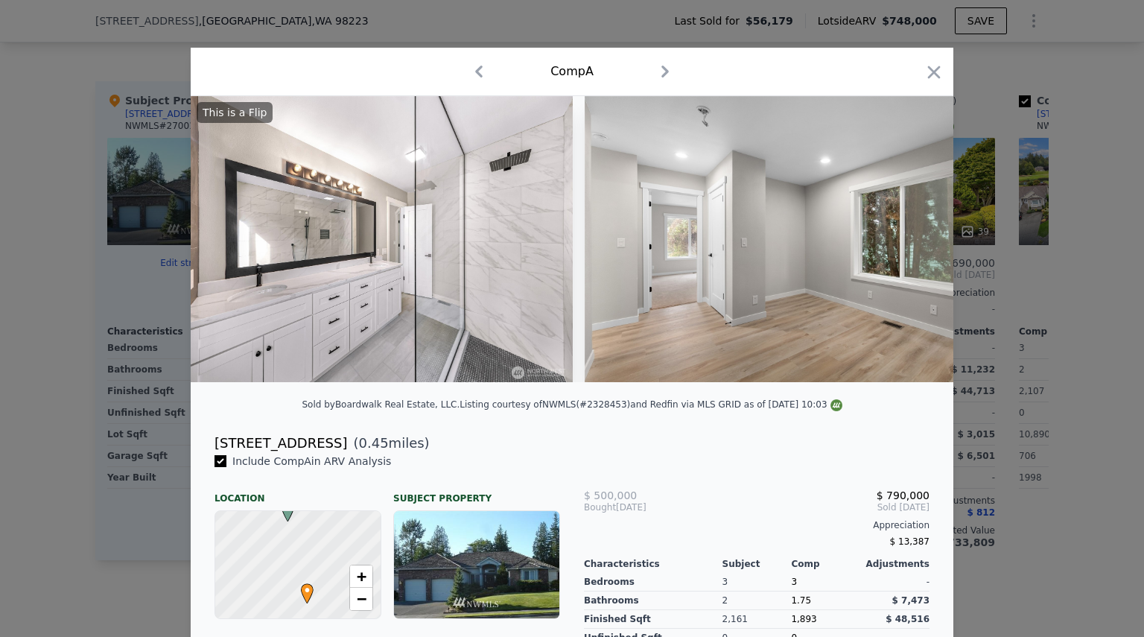
scroll to position [0, 7506]
click at [908, 244] on icon at bounding box center [915, 239] width 30 height 30
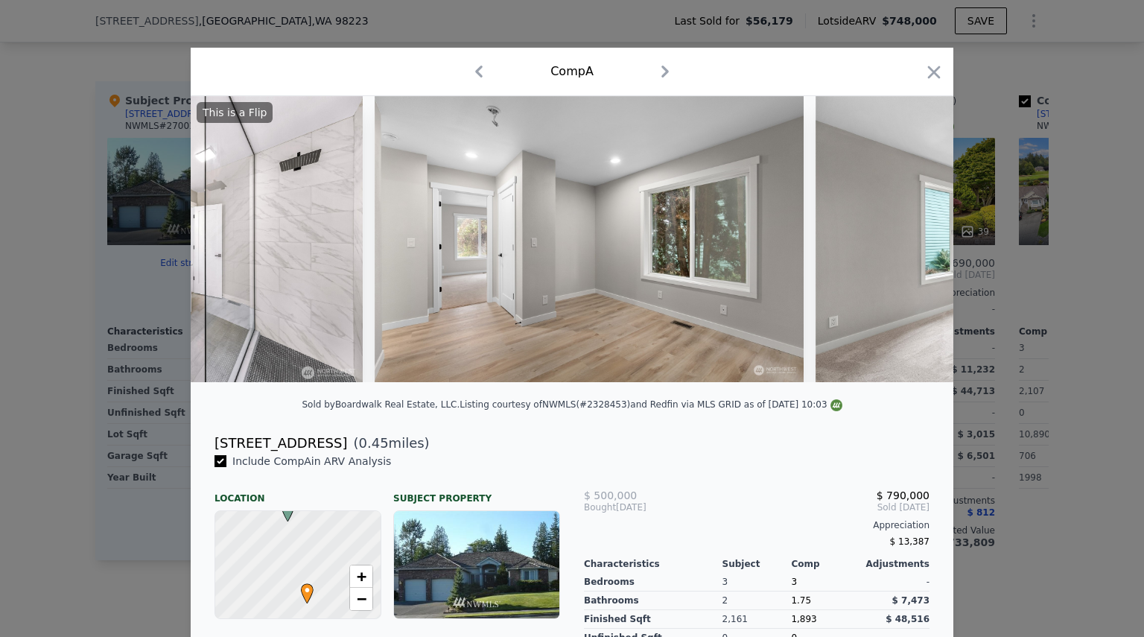
scroll to position [0, 7864]
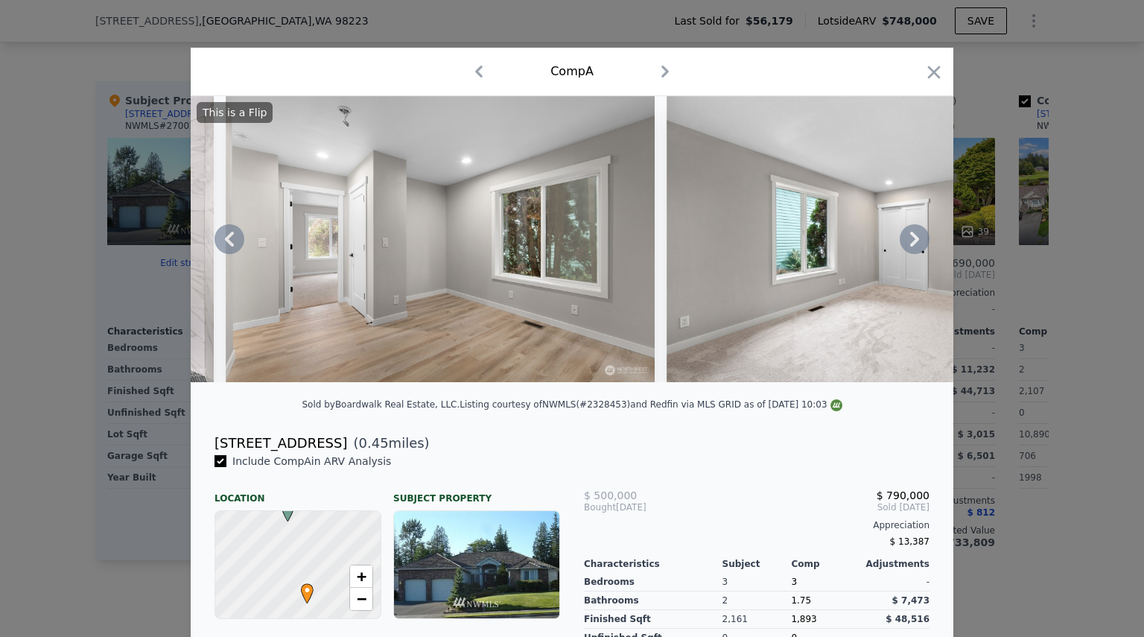
click at [908, 244] on icon at bounding box center [915, 239] width 30 height 30
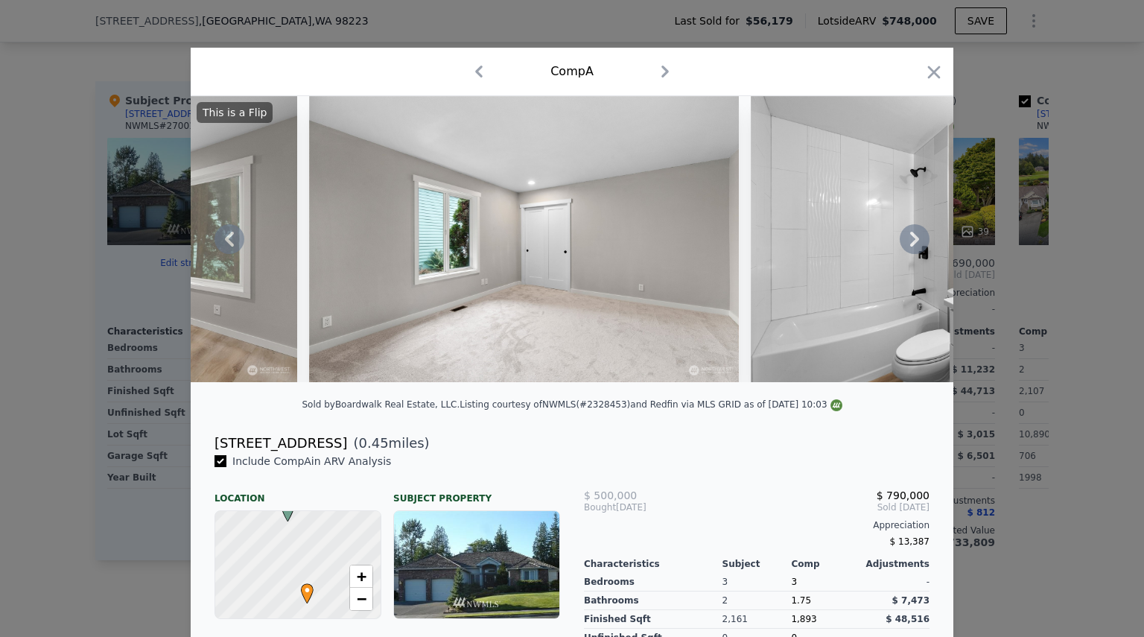
click at [910, 244] on icon at bounding box center [914, 239] width 9 height 15
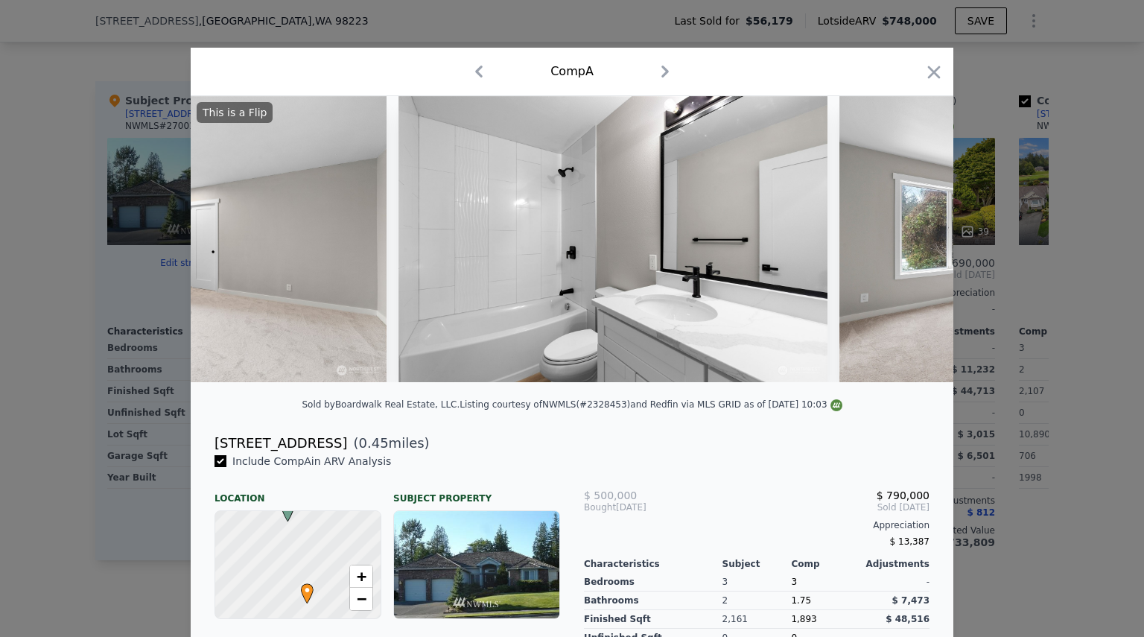
scroll to position [0, 8579]
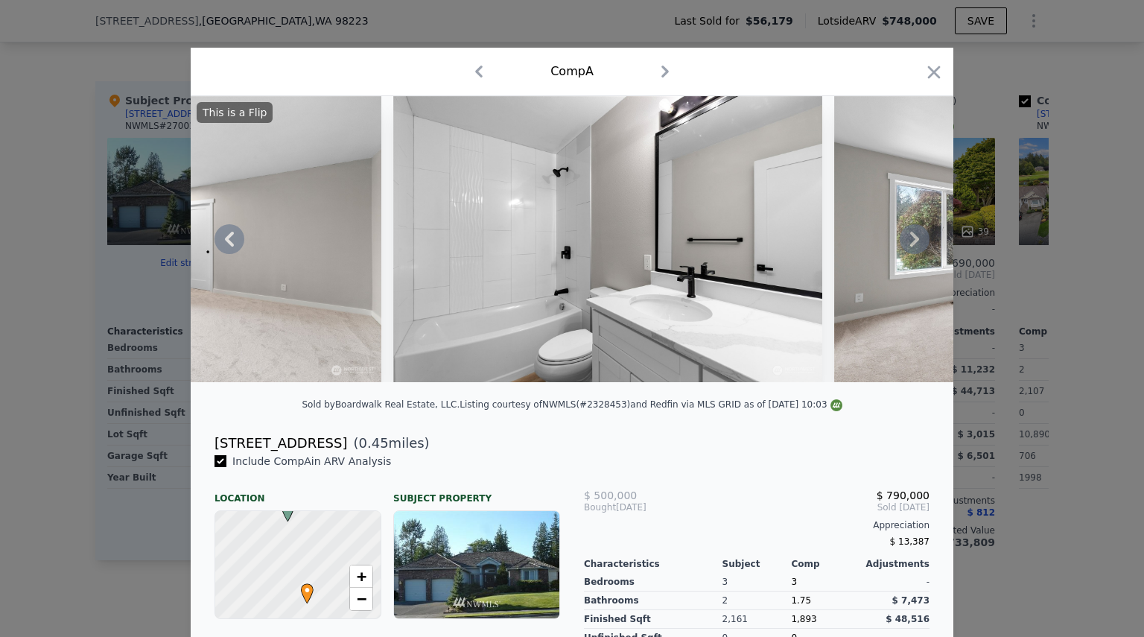
click at [910, 244] on icon at bounding box center [914, 239] width 9 height 15
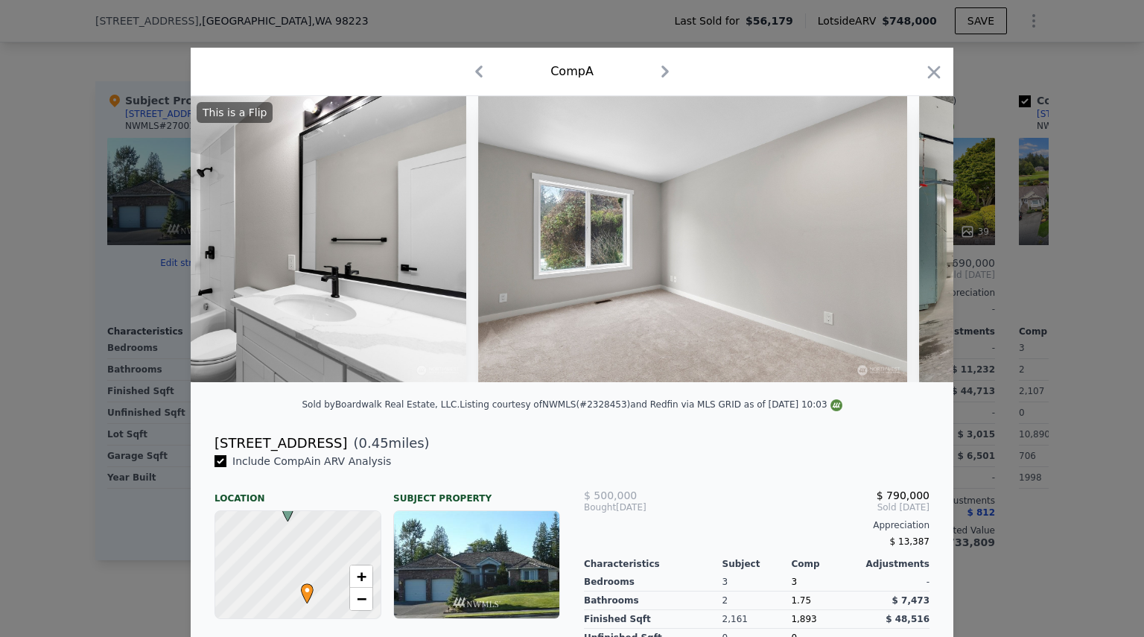
scroll to position [0, 8936]
click at [910, 244] on icon at bounding box center [914, 239] width 9 height 15
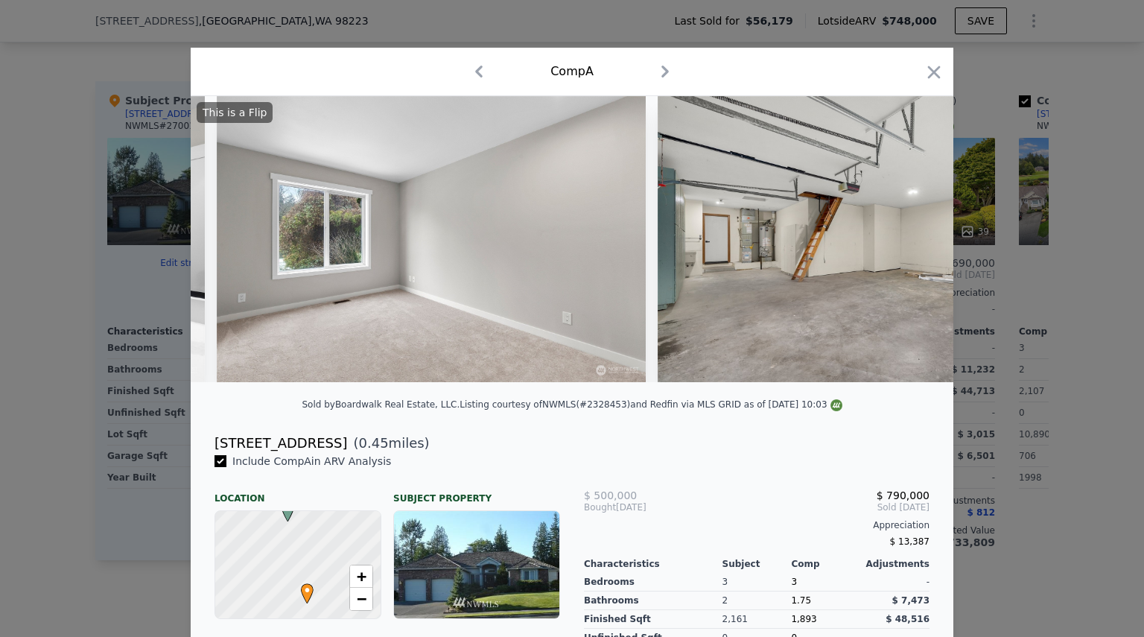
scroll to position [0, 9293]
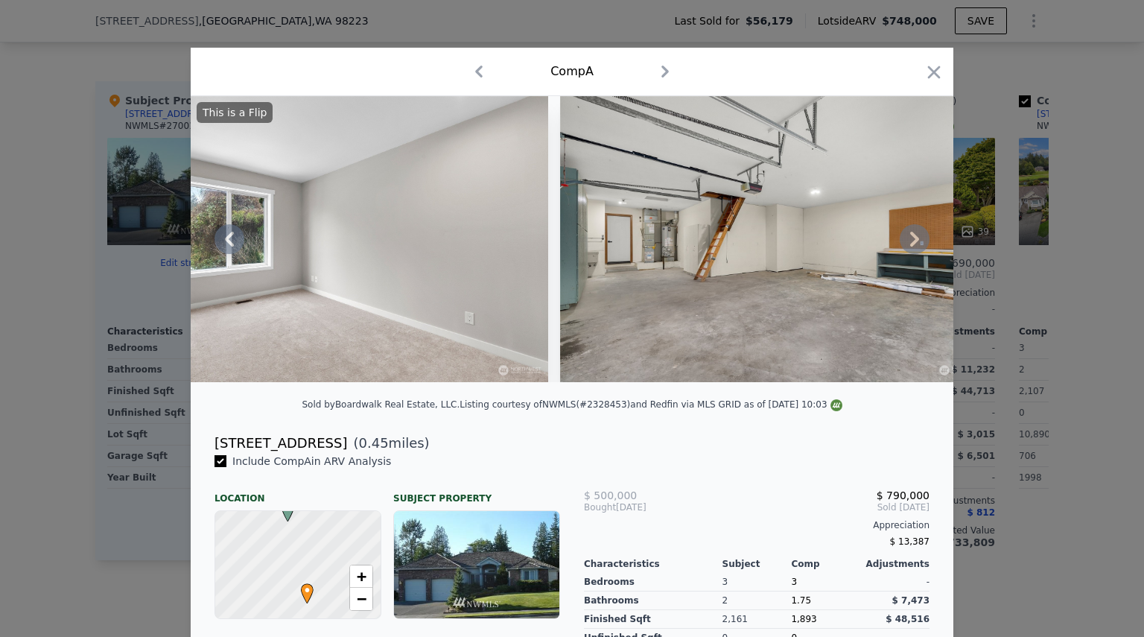
click at [910, 244] on icon at bounding box center [914, 239] width 9 height 15
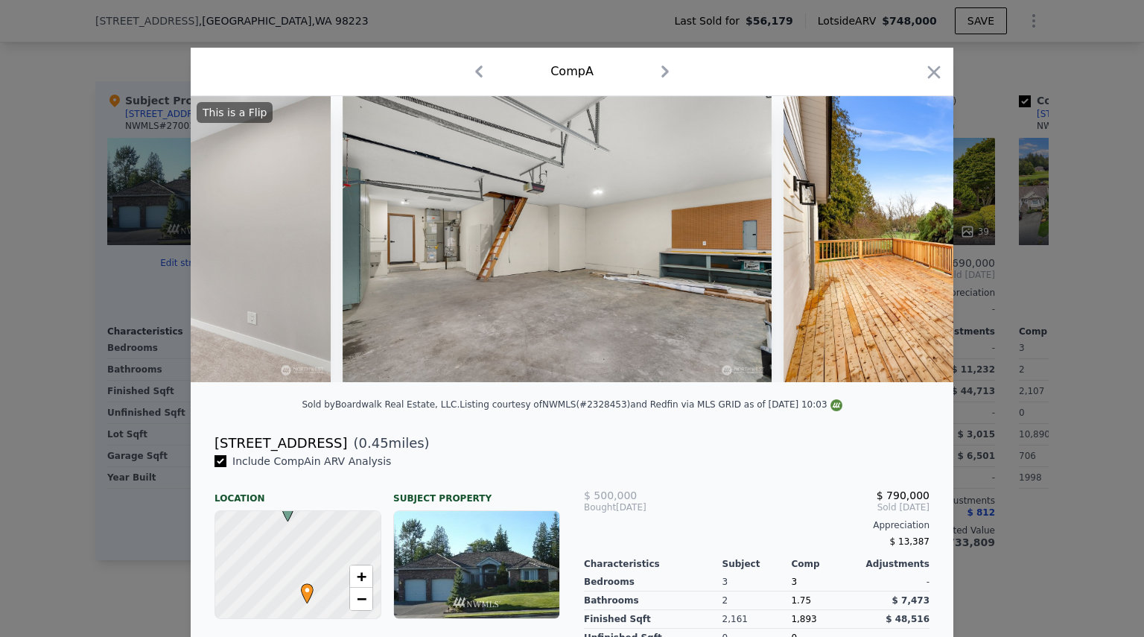
scroll to position [0, 9651]
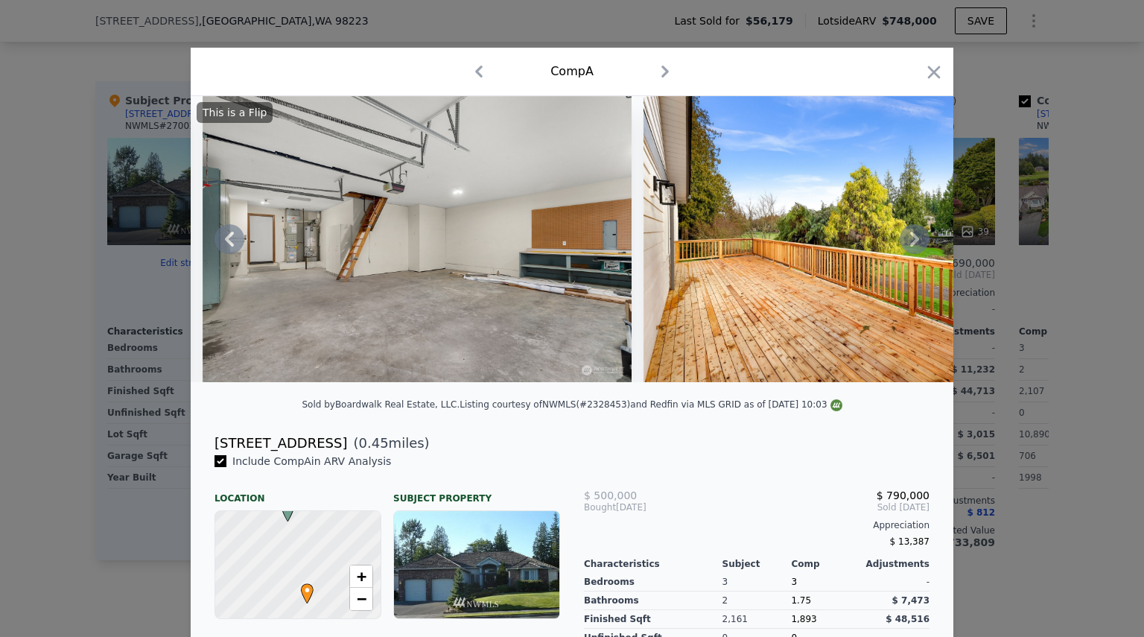
click at [910, 244] on icon at bounding box center [914, 239] width 9 height 15
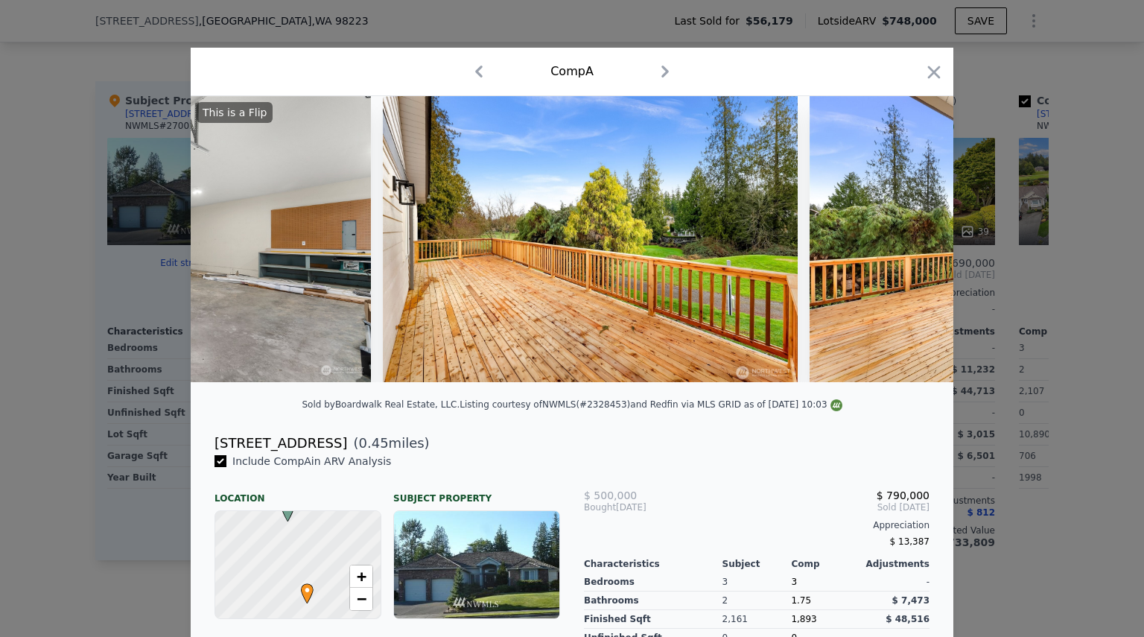
scroll to position [0, 10008]
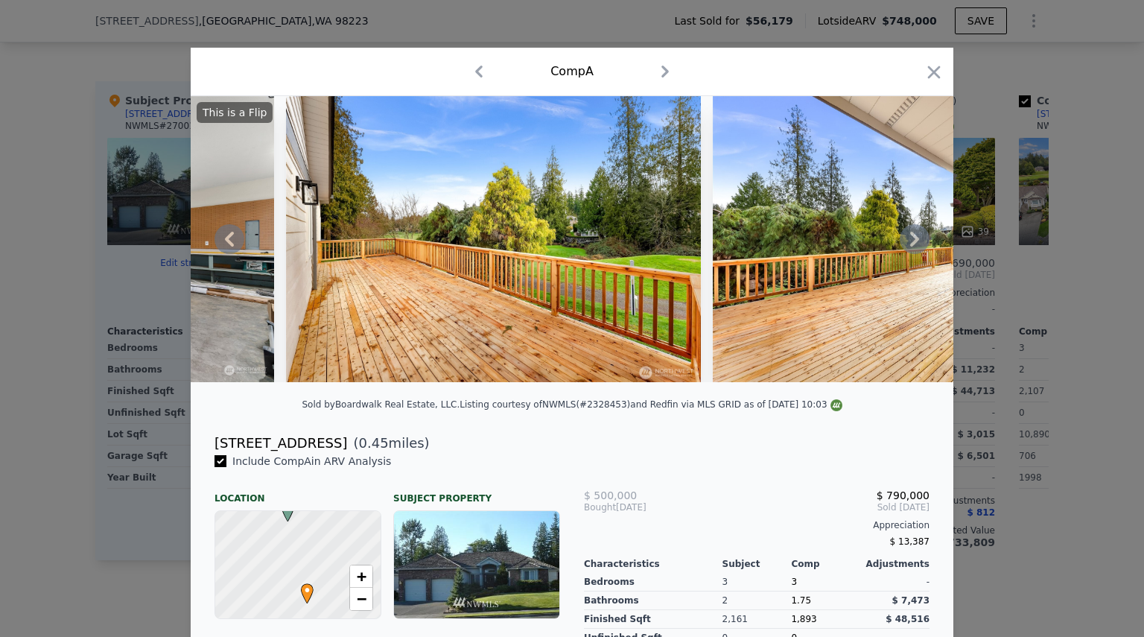
click at [910, 244] on icon at bounding box center [914, 239] width 9 height 15
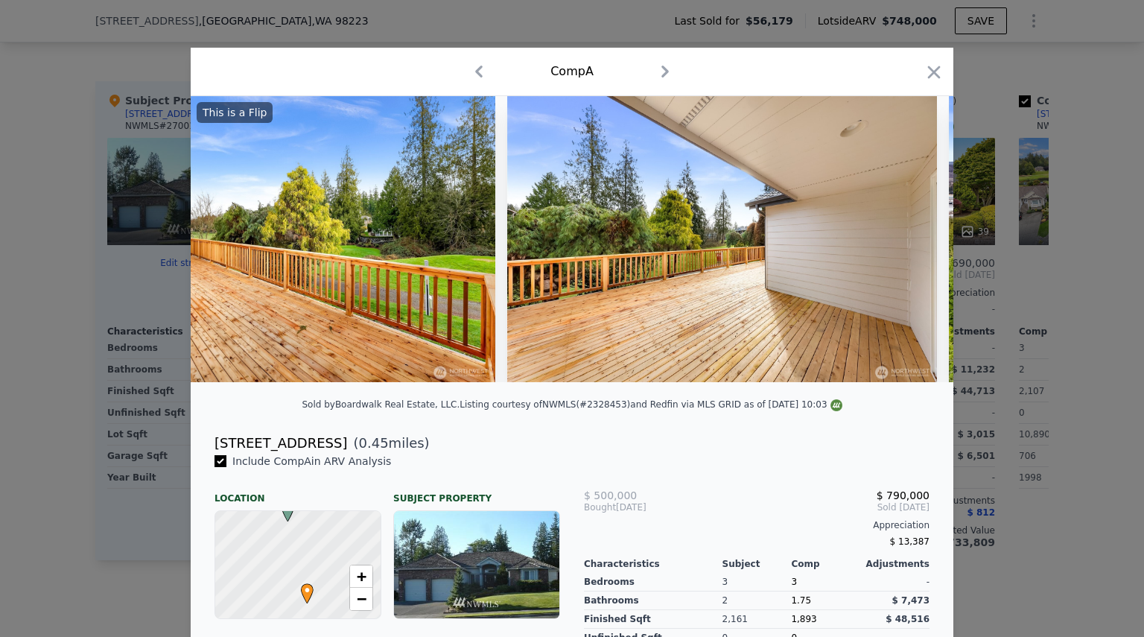
scroll to position [0, 10366]
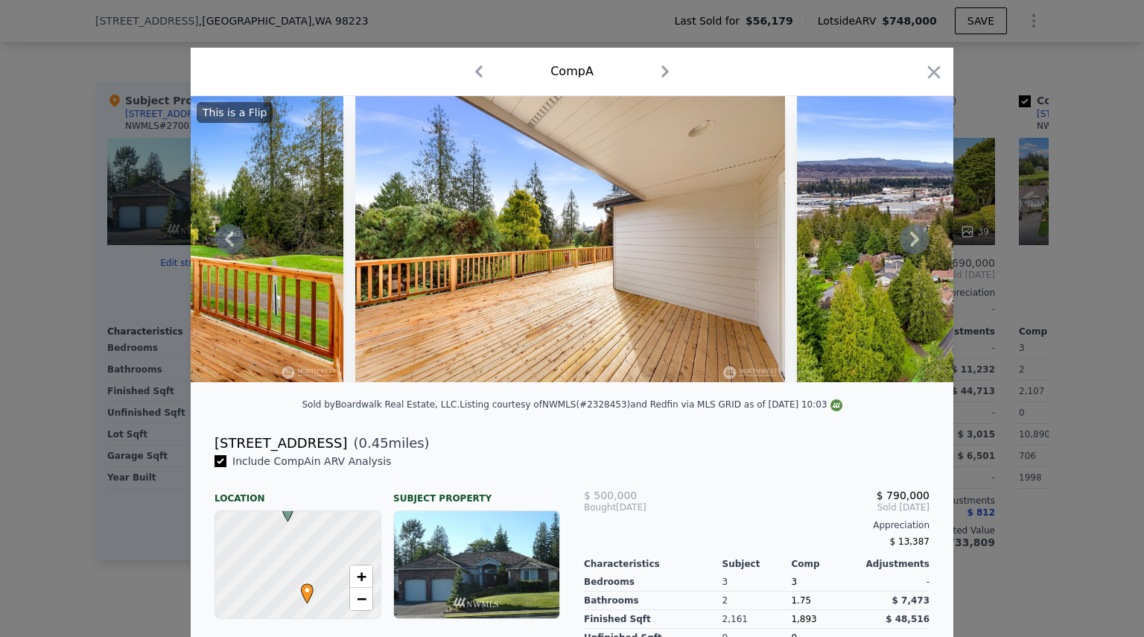
click at [910, 244] on icon at bounding box center [914, 239] width 9 height 15
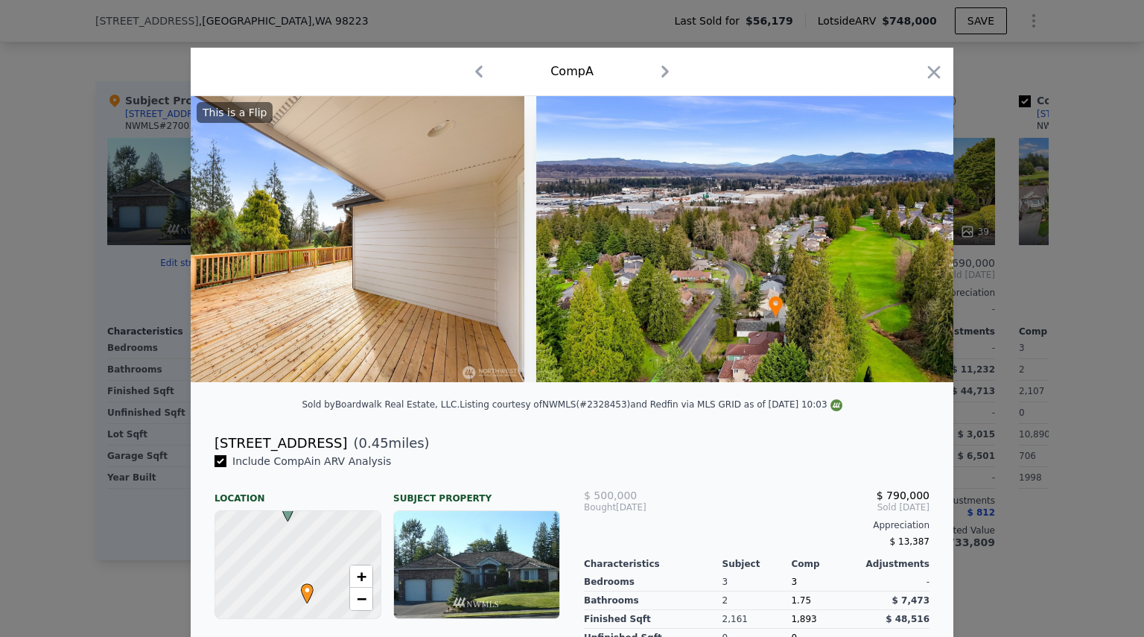
scroll to position [0, 10723]
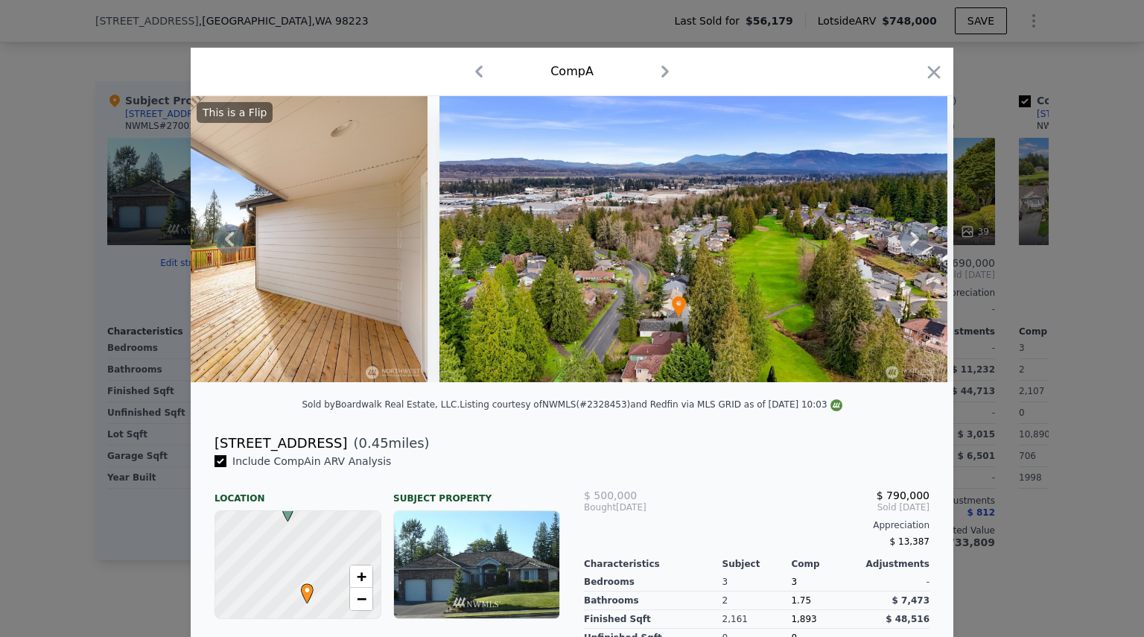
click at [910, 244] on icon at bounding box center [914, 239] width 9 height 15
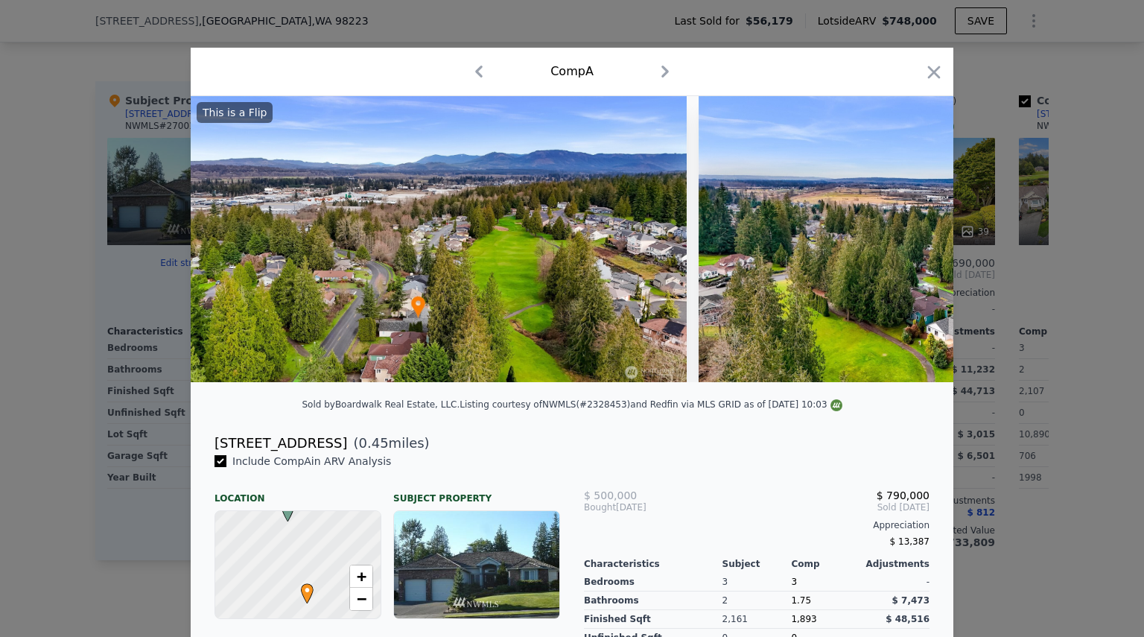
scroll to position [0, 11081]
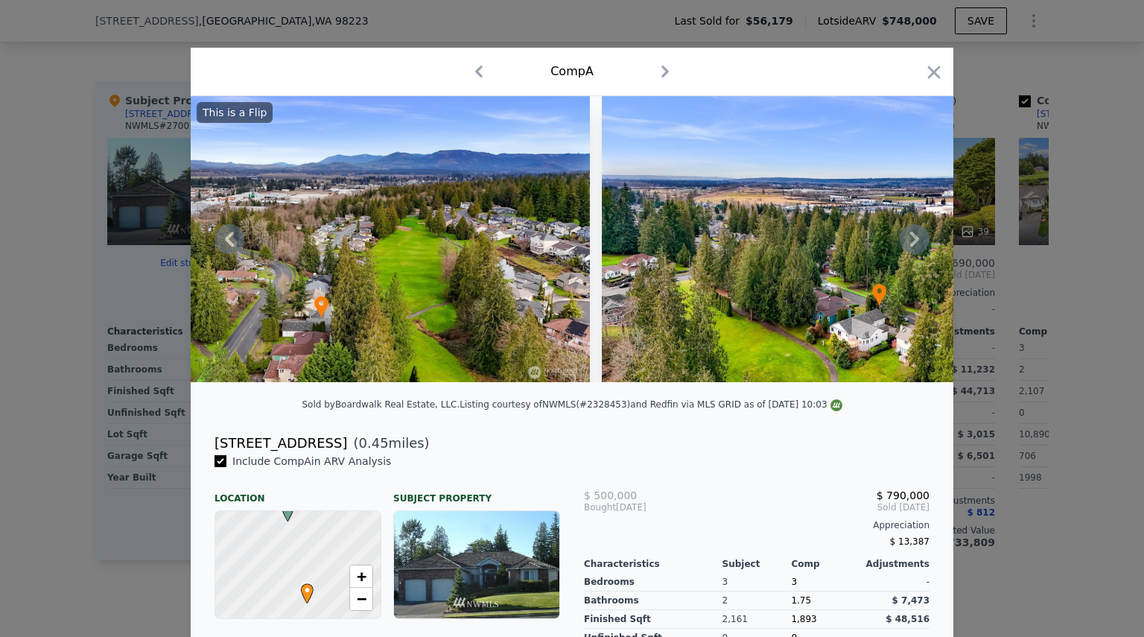
click at [910, 244] on icon at bounding box center [914, 239] width 9 height 15
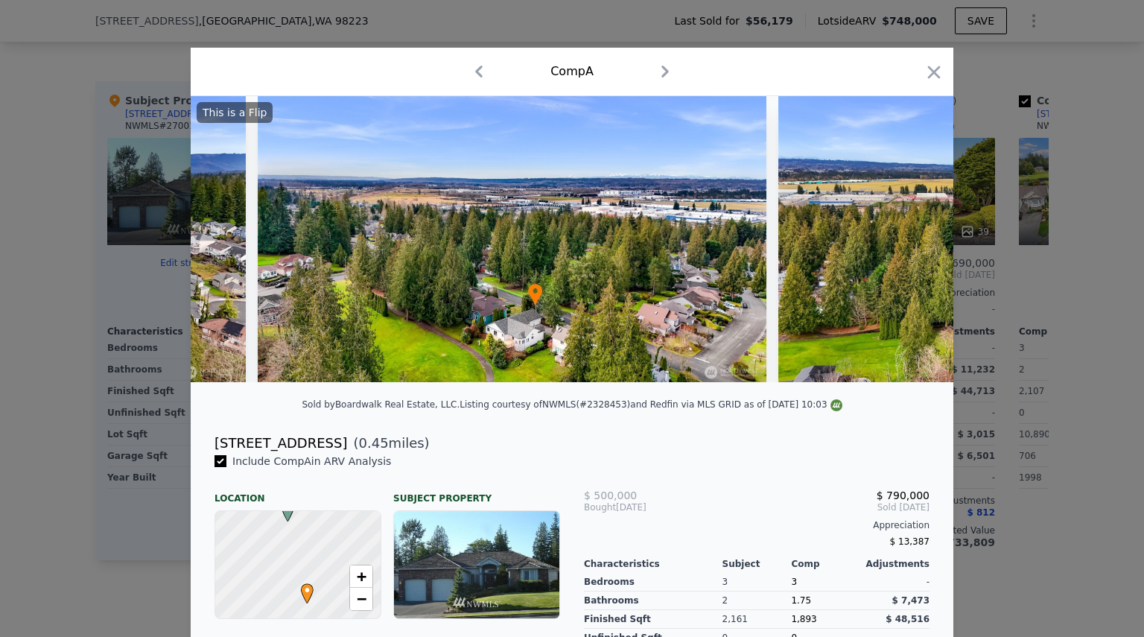
scroll to position [0, 11438]
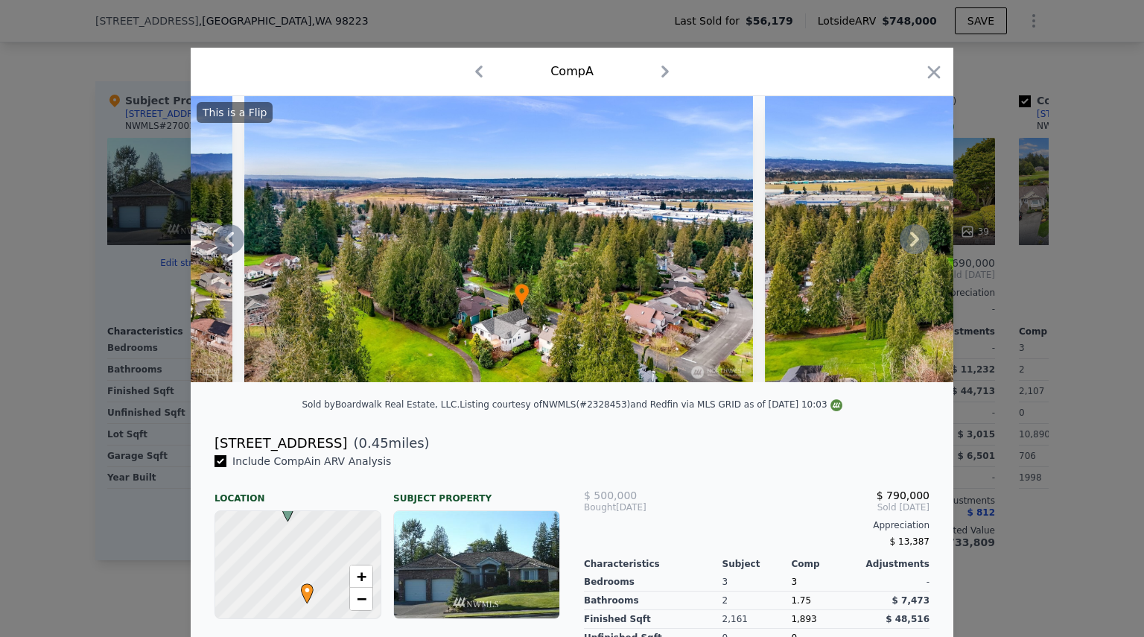
click at [910, 244] on icon at bounding box center [914, 239] width 9 height 15
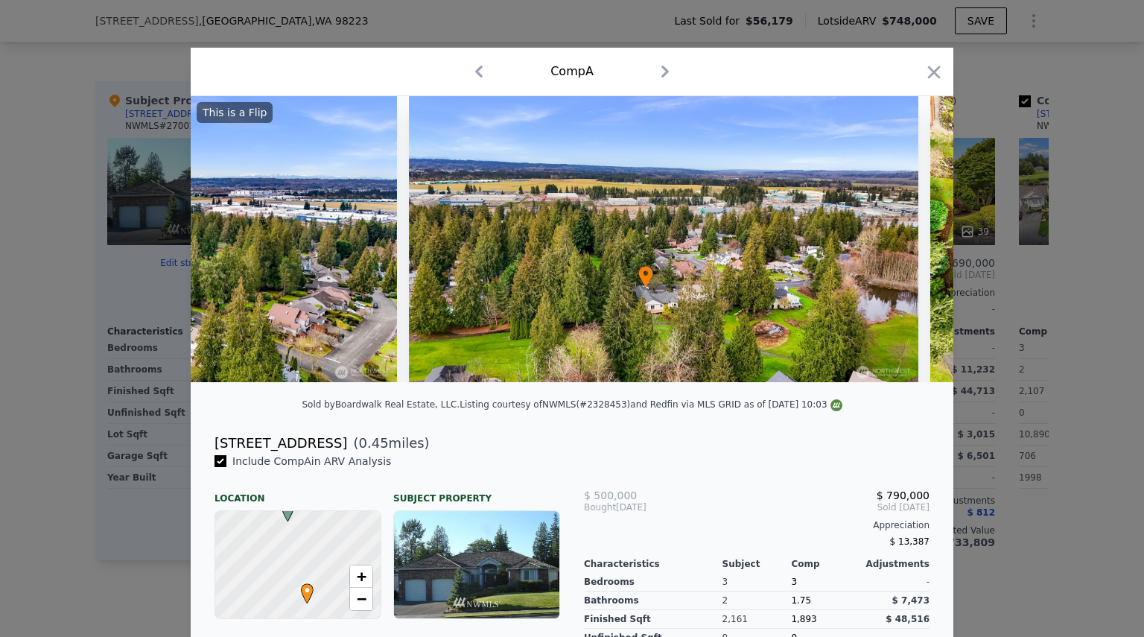
scroll to position [0, 11796]
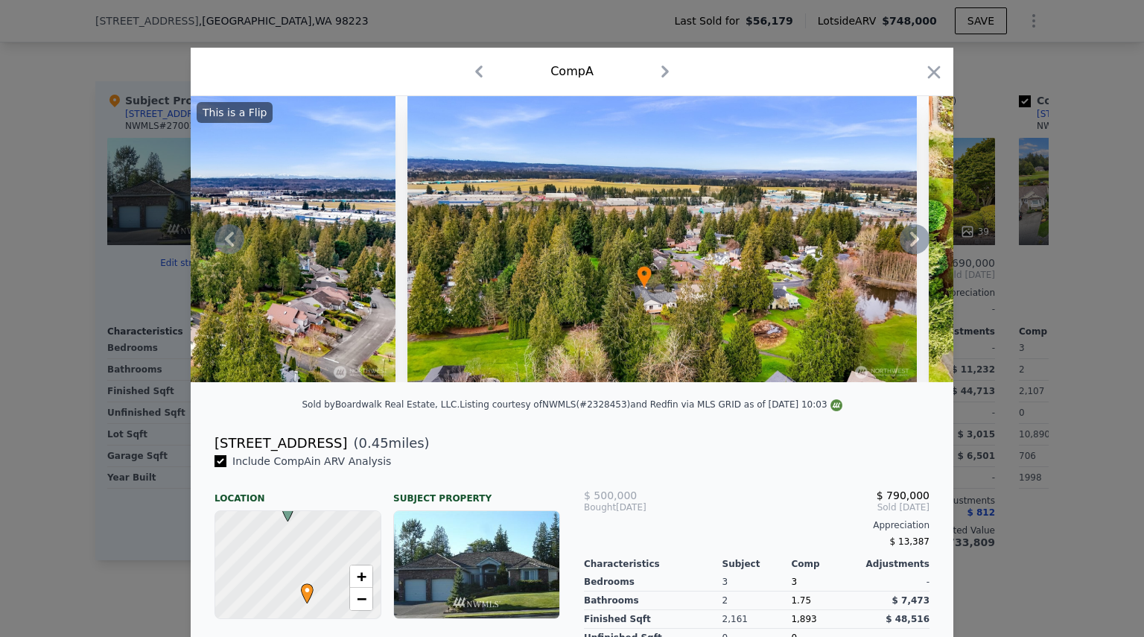
click at [910, 244] on icon at bounding box center [914, 239] width 9 height 15
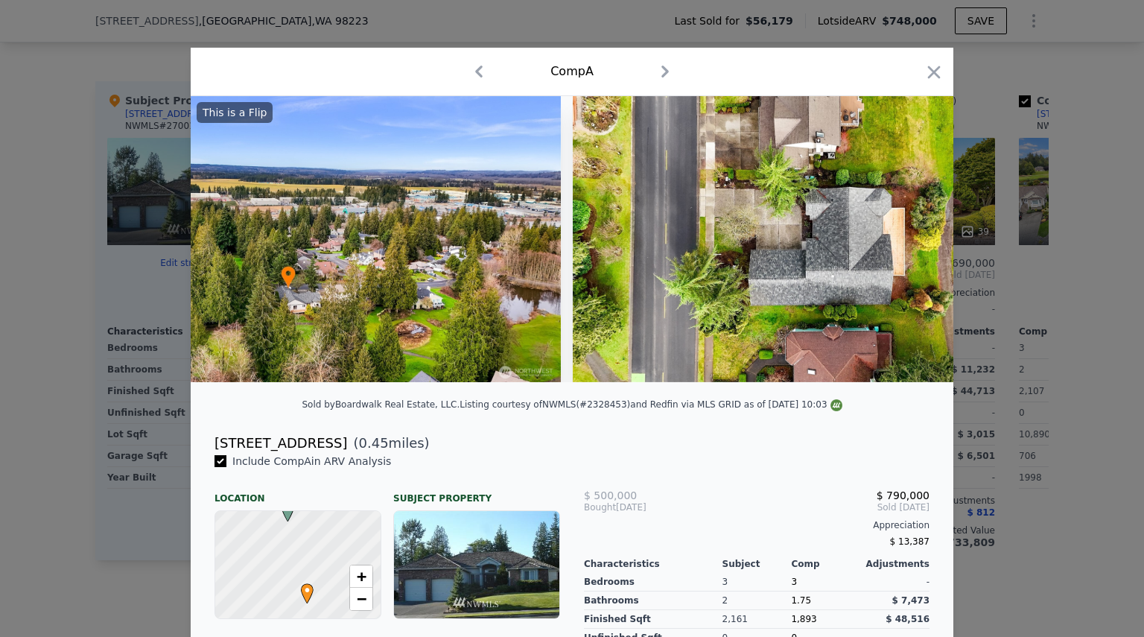
scroll to position [0, 12153]
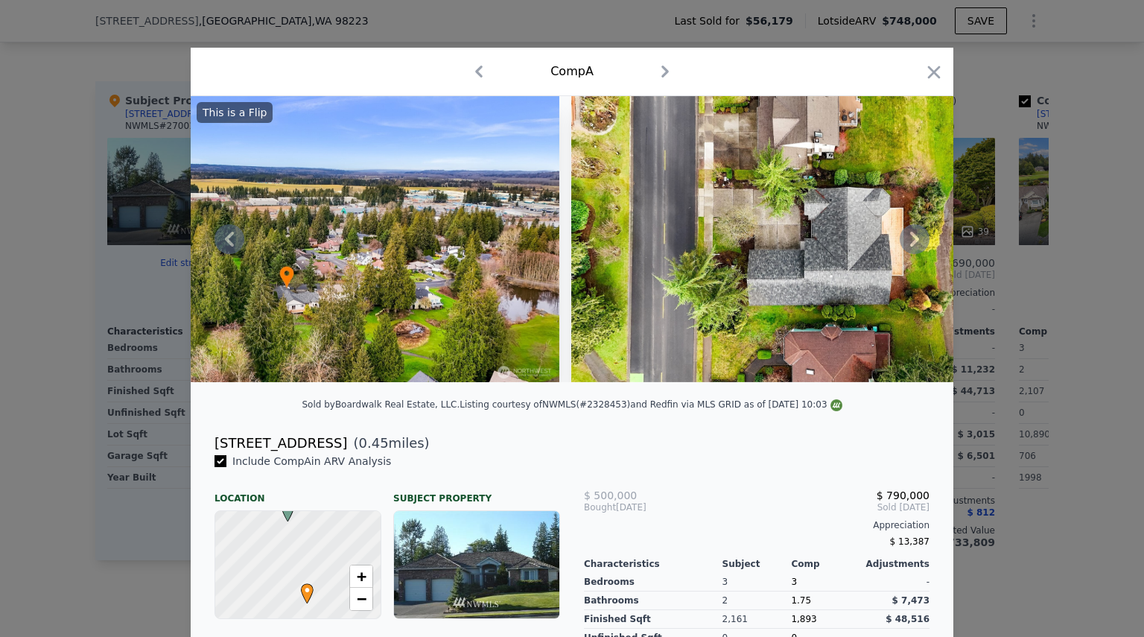
click at [910, 244] on icon at bounding box center [914, 239] width 9 height 15
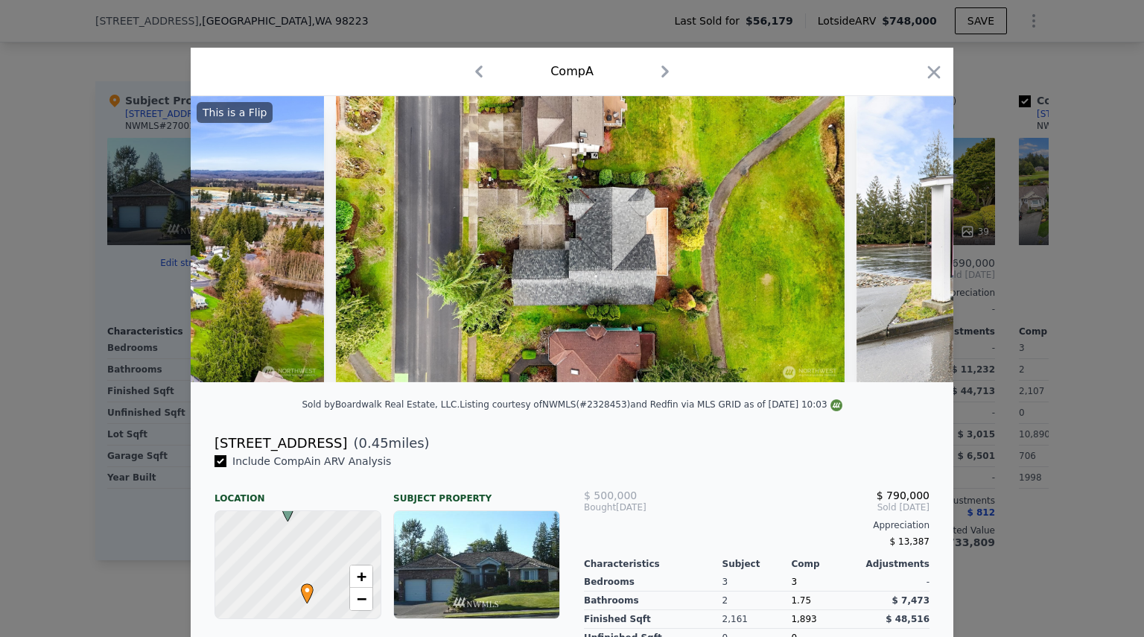
scroll to position [0, 12510]
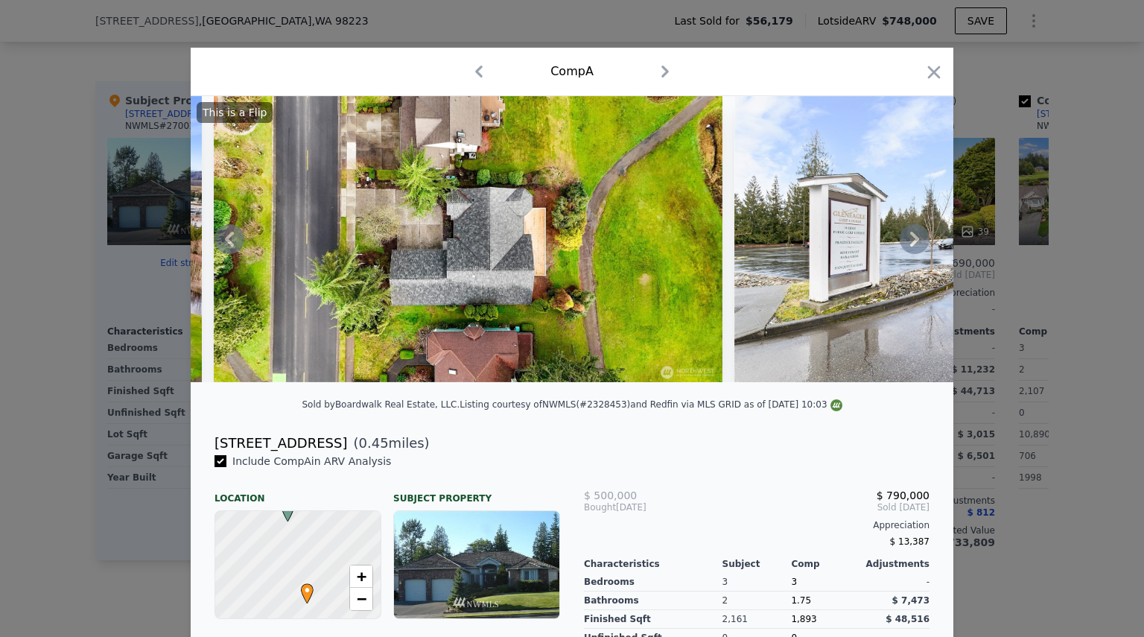
click at [910, 244] on icon at bounding box center [914, 239] width 9 height 15
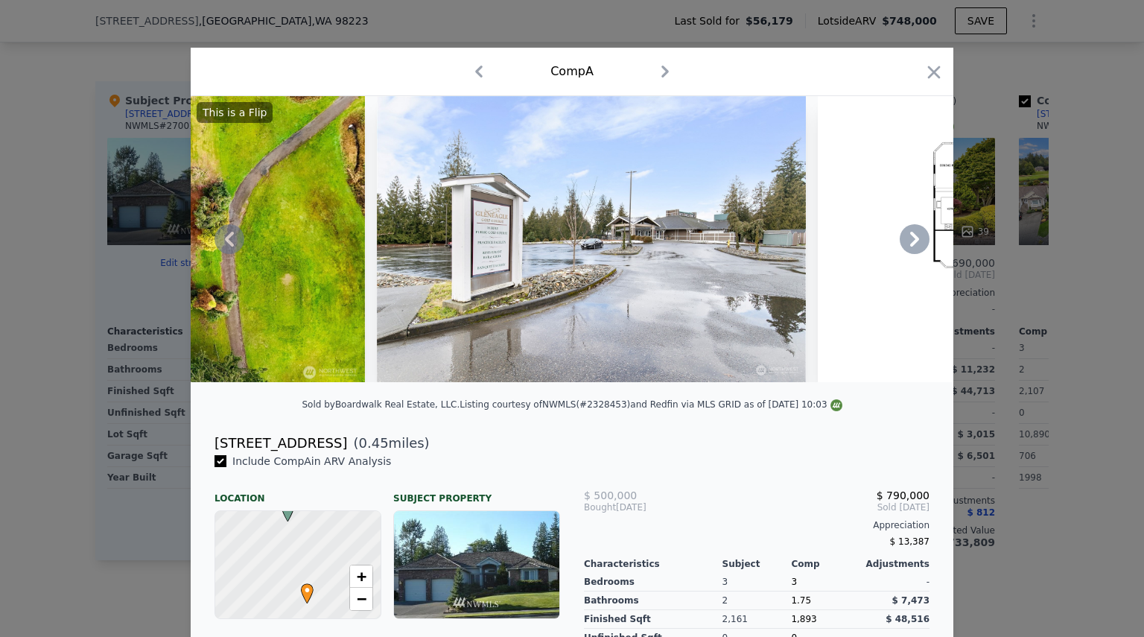
click at [910, 244] on icon at bounding box center [914, 239] width 9 height 15
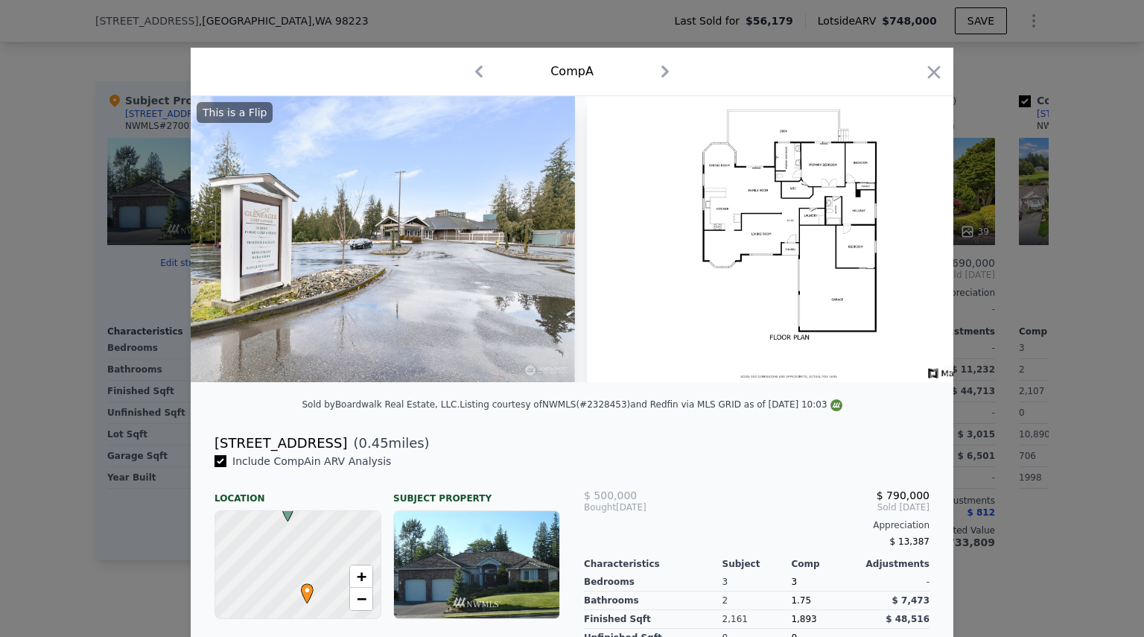
scroll to position [0, 13137]
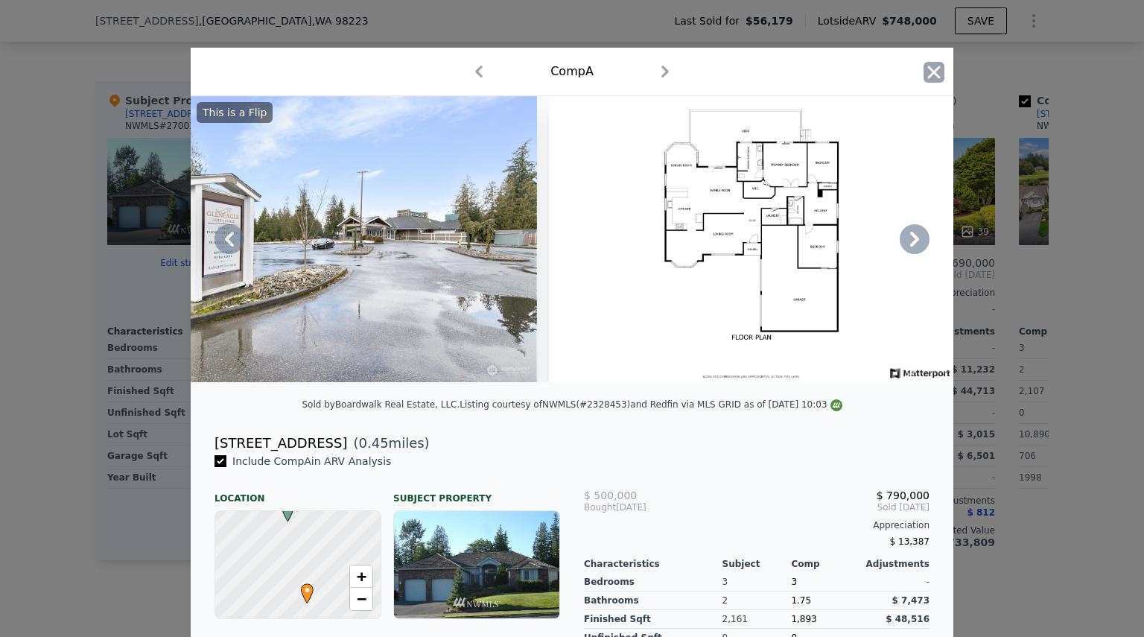
click at [928, 73] on icon "button" at bounding box center [934, 72] width 13 height 13
